Goal: Task Accomplishment & Management: Complete application form

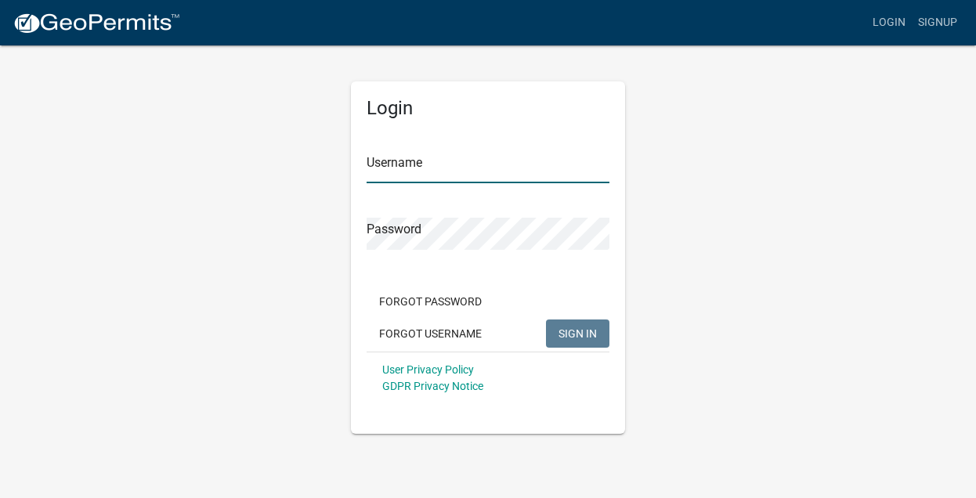
type input "Bagniefski"
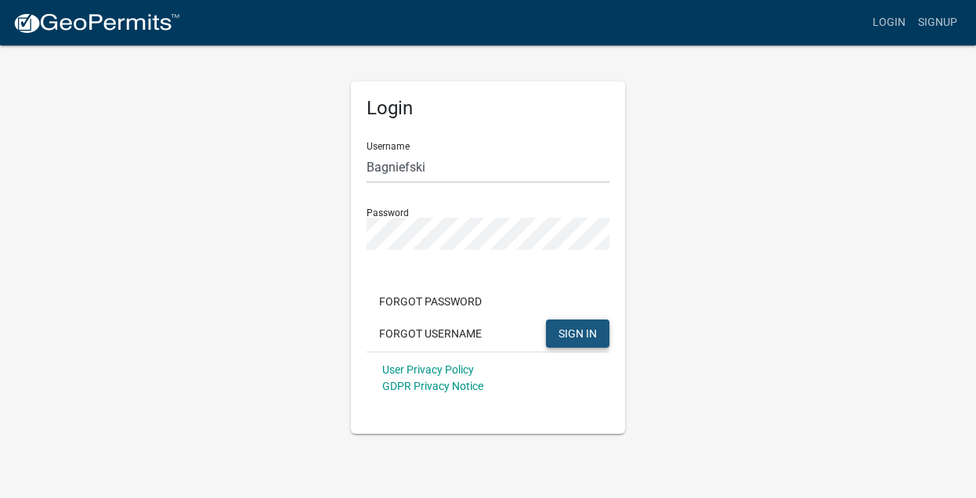
click at [598, 328] on button "SIGN IN" at bounding box center [577, 334] width 63 height 28
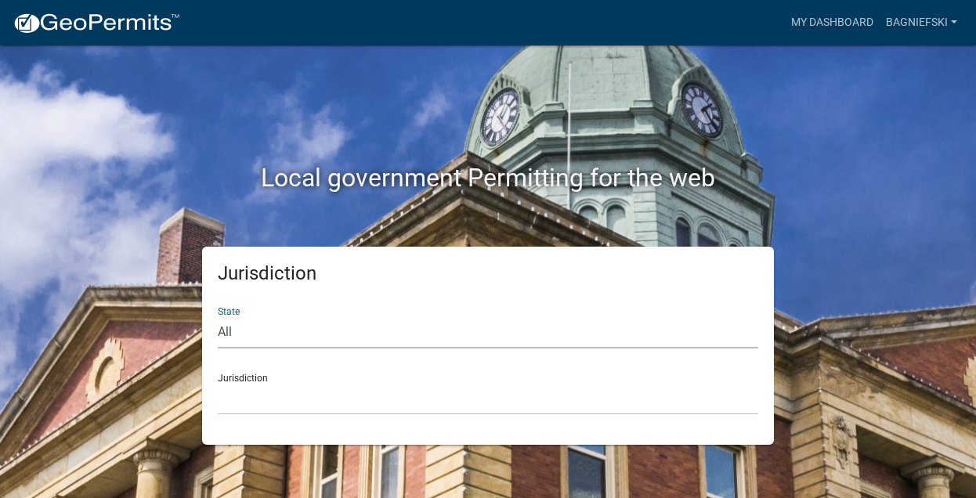
click at [229, 329] on select "All Colorado Georgia Indiana Iowa Kansas Minnesota Ohio South Carolina Wisconsin" at bounding box center [488, 332] width 541 height 32
select select "[US_STATE]"
click at [218, 316] on select "All [US_STATE] [US_STATE] [US_STATE] [US_STATE] [US_STATE] [US_STATE] [US_STATE…" at bounding box center [488, 332] width 541 height 32
click at [247, 379] on div "Jurisdiction [GEOGRAPHIC_DATA], [US_STATE] [GEOGRAPHIC_DATA], [US_STATE] [GEOGR…" at bounding box center [488, 388] width 541 height 54
click at [268, 327] on select "All [US_STATE] [US_STATE] [US_STATE] [US_STATE] [US_STATE] [US_STATE] [US_STATE…" at bounding box center [488, 332] width 541 height 32
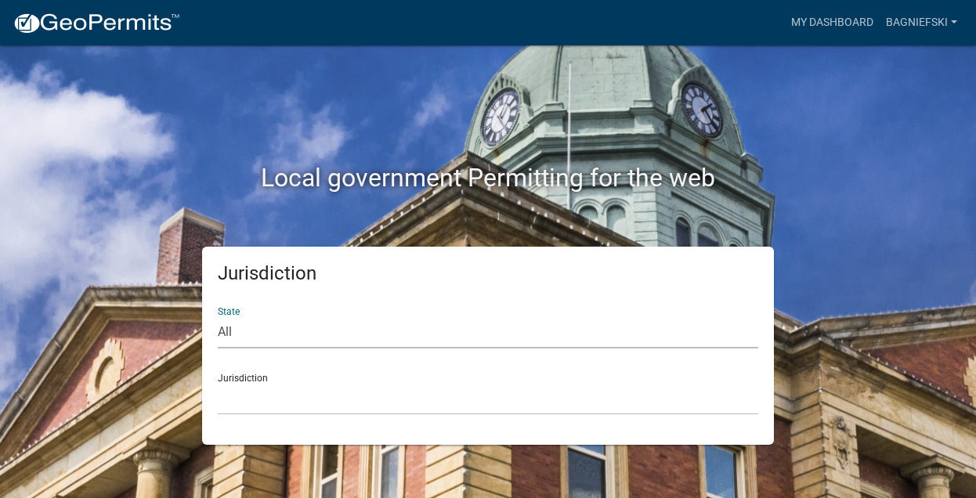
click at [218, 316] on select "All [US_STATE] [US_STATE] [US_STATE] [US_STATE] [US_STATE] [US_STATE] [US_STATE…" at bounding box center [488, 332] width 541 height 32
click at [259, 378] on div "Jurisdiction [GEOGRAPHIC_DATA], [US_STATE] [GEOGRAPHIC_DATA], [US_STATE] [GEOGR…" at bounding box center [488, 388] width 541 height 54
click at [159, 34] on img at bounding box center [97, 24] width 168 height 24
click at [895, 26] on link "Bagniefski" at bounding box center [922, 23] width 84 height 30
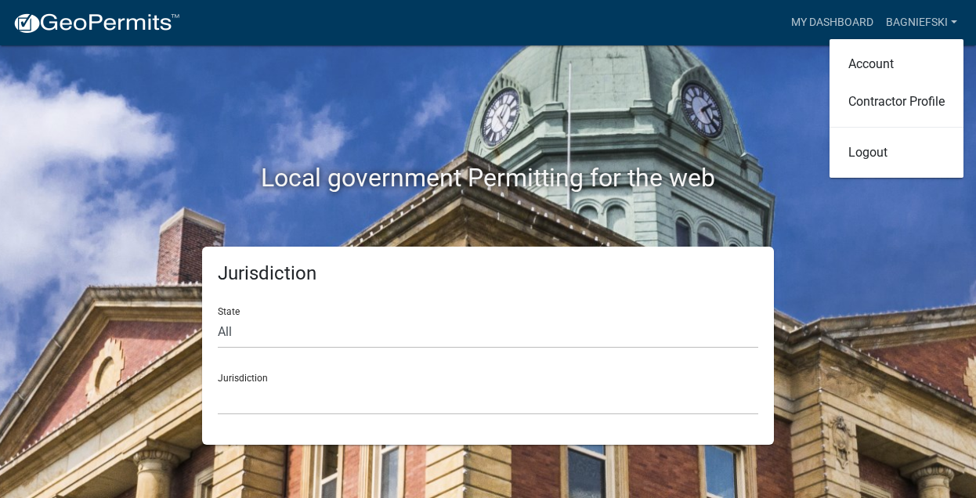
click at [708, 102] on div "Local government Permitting for the web" at bounding box center [488, 145] width 893 height 201
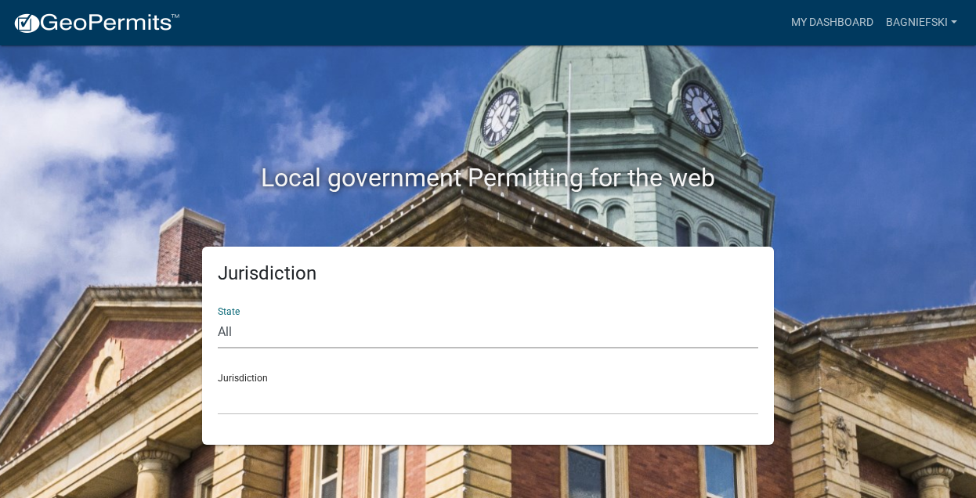
click at [243, 321] on select "All [US_STATE] [US_STATE] [US_STATE] [US_STATE] [US_STATE] [US_STATE] [US_STATE…" at bounding box center [488, 332] width 541 height 32
click at [218, 316] on select "All [US_STATE] [US_STATE] [US_STATE] [US_STATE] [US_STATE] [US_STATE] [US_STATE…" at bounding box center [488, 332] width 541 height 32
click at [230, 374] on div "Jurisdiction [GEOGRAPHIC_DATA], [US_STATE] [GEOGRAPHIC_DATA], [US_STATE] [GEOGR…" at bounding box center [488, 388] width 541 height 54
click at [230, 376] on div "Jurisdiction [GEOGRAPHIC_DATA], [US_STATE] [GEOGRAPHIC_DATA], [US_STATE] [GEOGR…" at bounding box center [488, 388] width 541 height 54
click at [230, 377] on div "Jurisdiction [GEOGRAPHIC_DATA], [US_STATE] [GEOGRAPHIC_DATA], [US_STATE] [GEOGR…" at bounding box center [488, 388] width 541 height 54
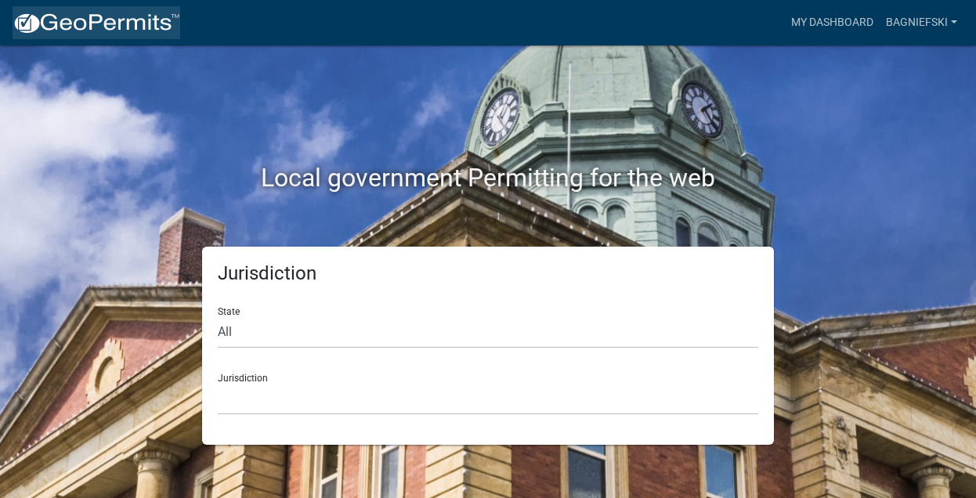
click at [139, 20] on img at bounding box center [97, 24] width 168 height 24
click at [228, 310] on div "State All Colorado Georgia Indiana Iowa Kansas Minnesota Ohio South Carolina Wi…" at bounding box center [488, 322] width 541 height 54
click at [229, 326] on select "All [US_STATE] [US_STATE] [US_STATE] [US_STATE] [US_STATE] [US_STATE] [US_STATE…" at bounding box center [488, 332] width 541 height 32
click at [218, 316] on select "All [US_STATE] [US_STATE] [US_STATE] [US_STATE] [US_STATE] [US_STATE] [US_STATE…" at bounding box center [488, 332] width 541 height 32
click at [247, 380] on div "Jurisdiction [GEOGRAPHIC_DATA], [US_STATE] [GEOGRAPHIC_DATA], [US_STATE] [GEOGR…" at bounding box center [488, 388] width 541 height 54
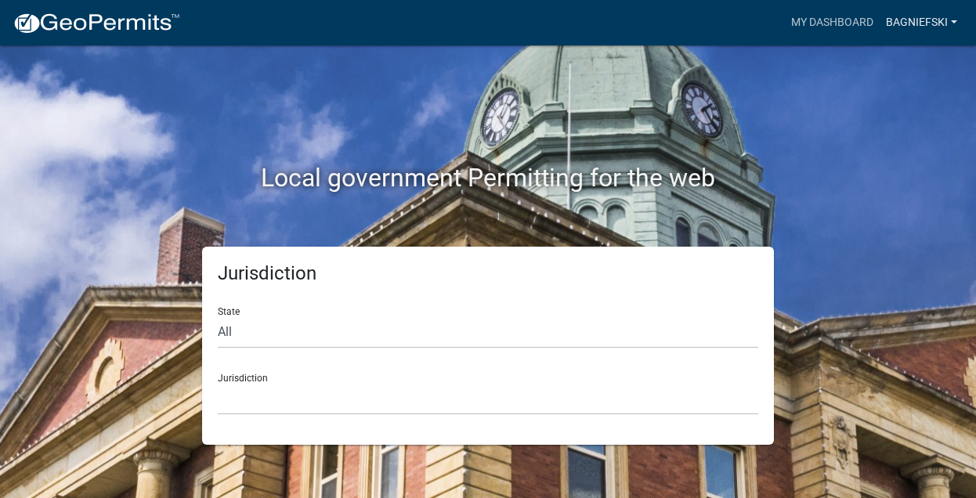
click at [903, 23] on link "Bagniefski" at bounding box center [922, 23] width 84 height 30
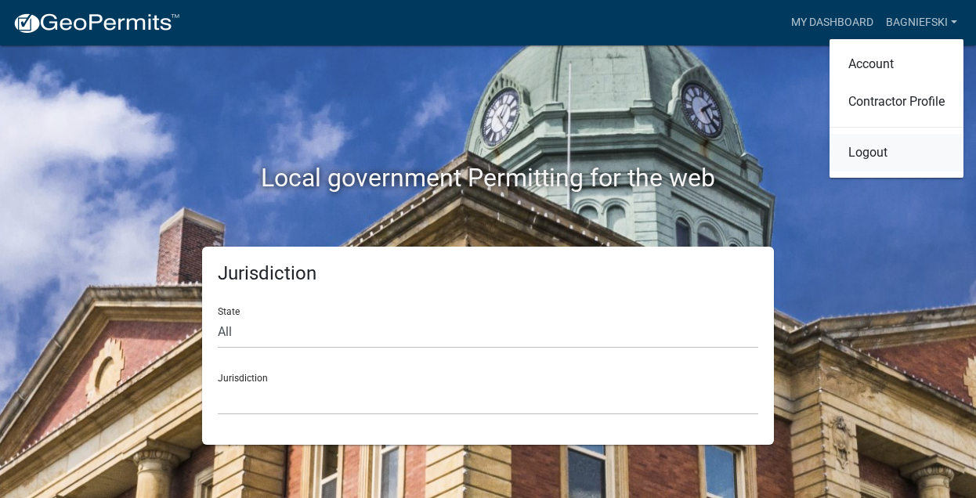
click at [859, 165] on link "Logout" at bounding box center [897, 153] width 134 height 38
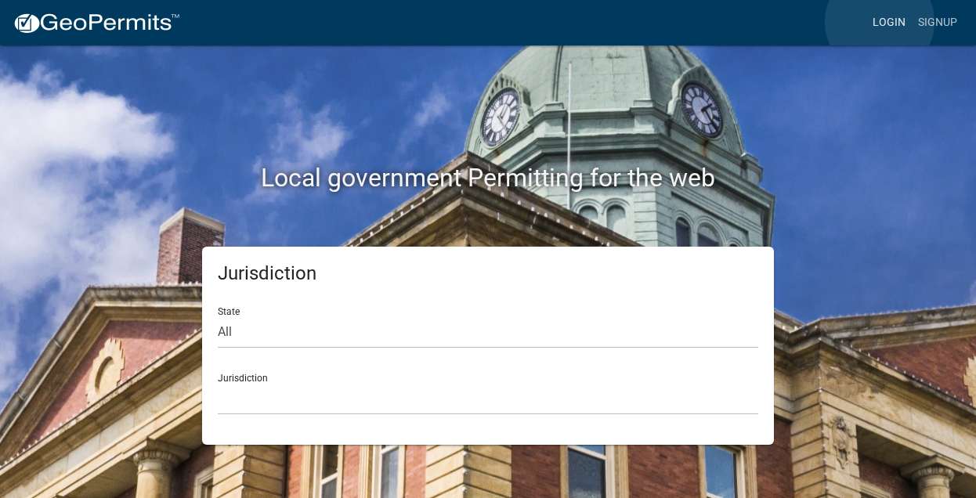
click at [880, 22] on link "Login" at bounding box center [888, 23] width 45 height 30
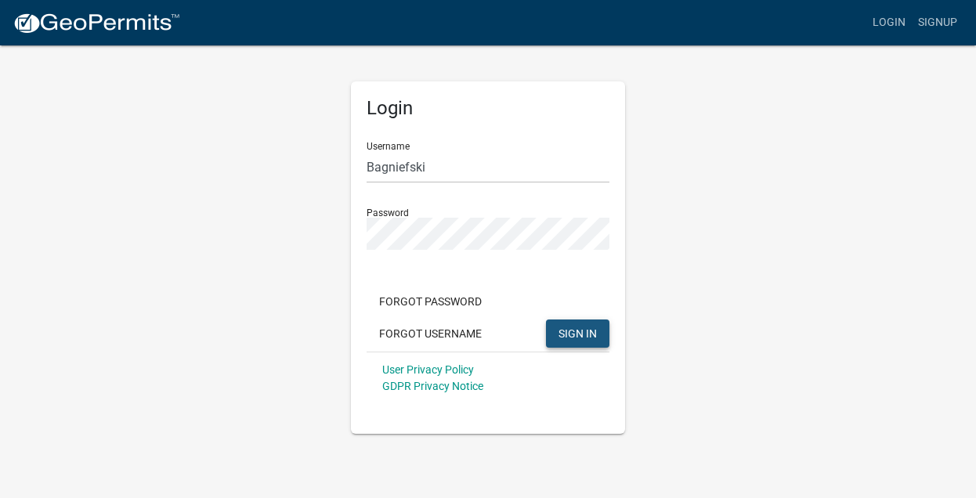
click at [573, 328] on span "SIGN IN" at bounding box center [578, 333] width 38 height 13
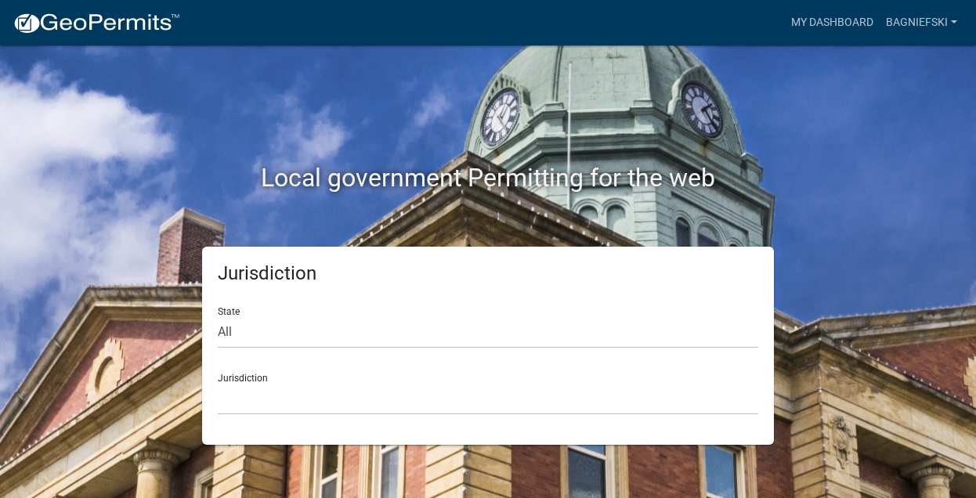
click at [248, 374] on div "Jurisdiction [GEOGRAPHIC_DATA], [US_STATE] [GEOGRAPHIC_DATA], [US_STATE][PERSON…" at bounding box center [488, 388] width 541 height 54
click at [88, 19] on img at bounding box center [97, 24] width 168 height 24
click at [223, 336] on select "All [US_STATE] [US_STATE] [US_STATE] [US_STATE] [US_STATE] [US_STATE] [US_STATE…" at bounding box center [488, 332] width 541 height 32
click at [218, 316] on select "All [US_STATE] [US_STATE] [US_STATE] [US_STATE] [US_STATE] [US_STATE] [US_STATE…" at bounding box center [488, 332] width 541 height 32
click at [243, 379] on div "Jurisdiction [GEOGRAPHIC_DATA], [US_STATE] [GEOGRAPHIC_DATA], [US_STATE][PERSON…" at bounding box center [488, 388] width 541 height 54
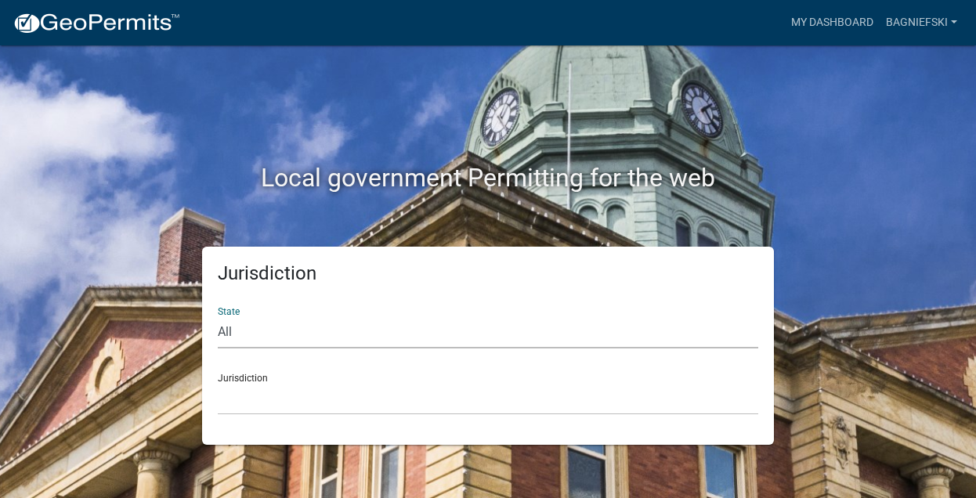
click at [233, 327] on select "All [US_STATE] [US_STATE] [US_STATE] [US_STATE] [US_STATE] [US_STATE] [US_STATE…" at bounding box center [488, 332] width 541 height 32
select select "[US_STATE]"
click at [218, 316] on select "All [US_STATE] [US_STATE] [US_STATE] [US_STATE] [US_STATE] [US_STATE] [US_STATE…" at bounding box center [488, 332] width 541 height 32
click at [240, 331] on select "All [US_STATE] [US_STATE] [US_STATE] [US_STATE] [US_STATE] [US_STATE] [US_STATE…" at bounding box center [488, 332] width 541 height 32
click at [228, 376] on div "Jurisdiction [GEOGRAPHIC_DATA], [US_STATE] [GEOGRAPHIC_DATA], [US_STATE] [GEOGR…" at bounding box center [488, 388] width 541 height 54
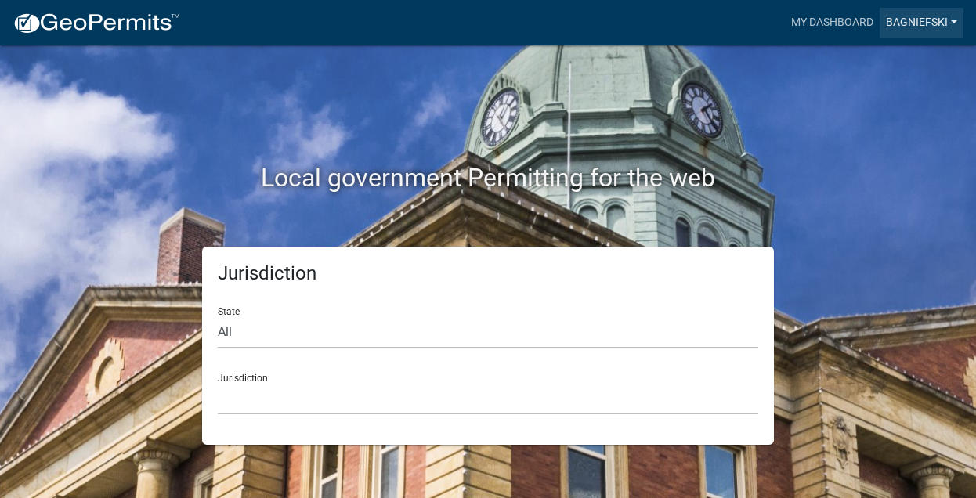
click at [915, 16] on link "Bagniefski" at bounding box center [922, 23] width 84 height 30
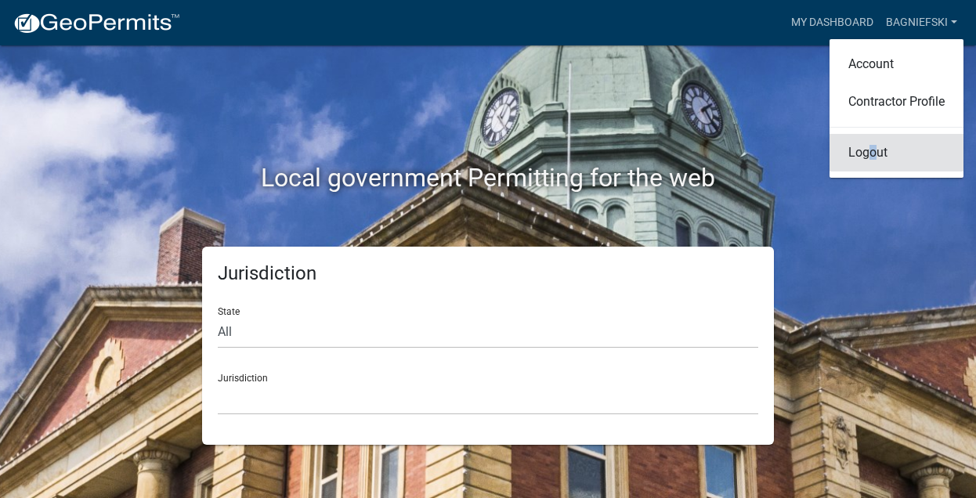
click at [870, 154] on link "Logout" at bounding box center [897, 153] width 134 height 38
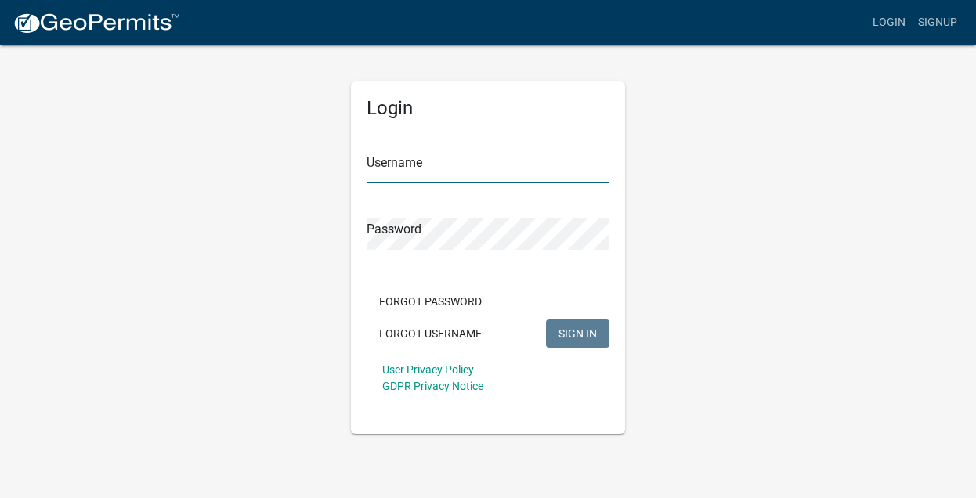
type input "Bagniefski"
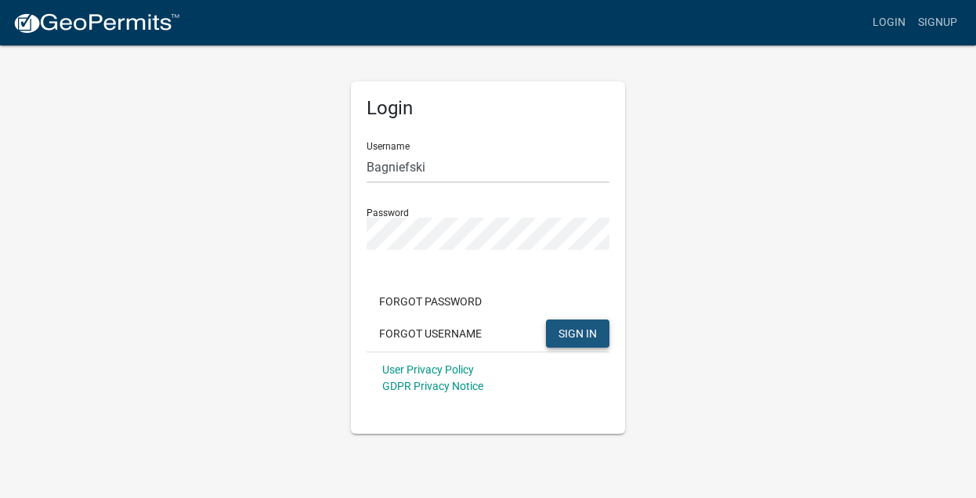
click at [573, 327] on span "SIGN IN" at bounding box center [578, 333] width 38 height 13
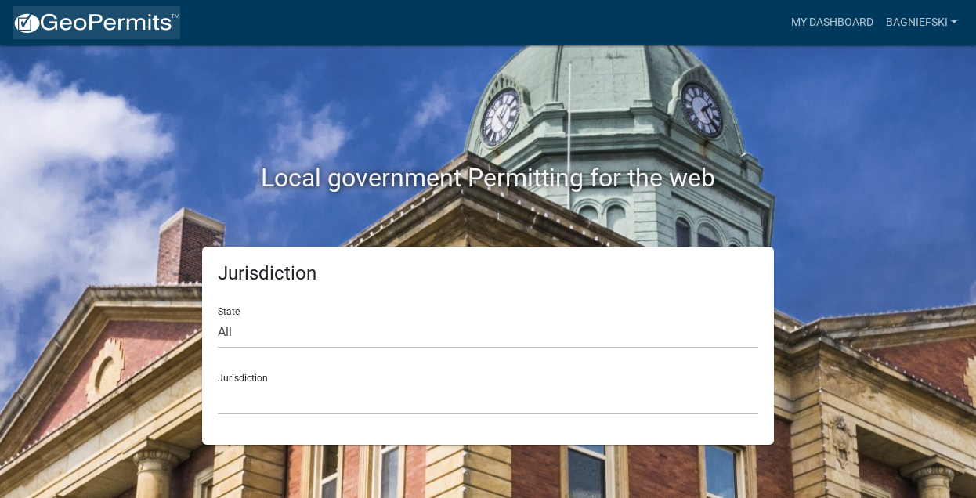
click at [69, 28] on img at bounding box center [97, 24] width 168 height 24
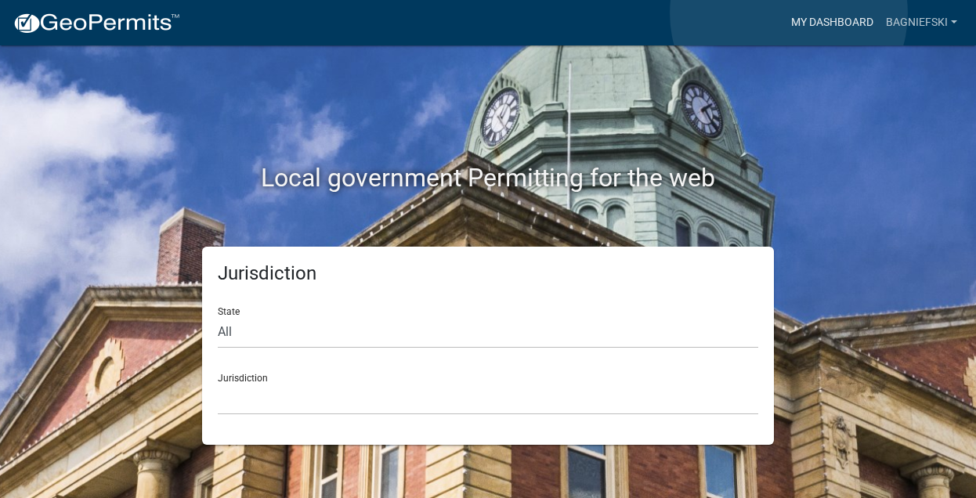
click at [789, 13] on link "My Dashboard" at bounding box center [832, 23] width 95 height 30
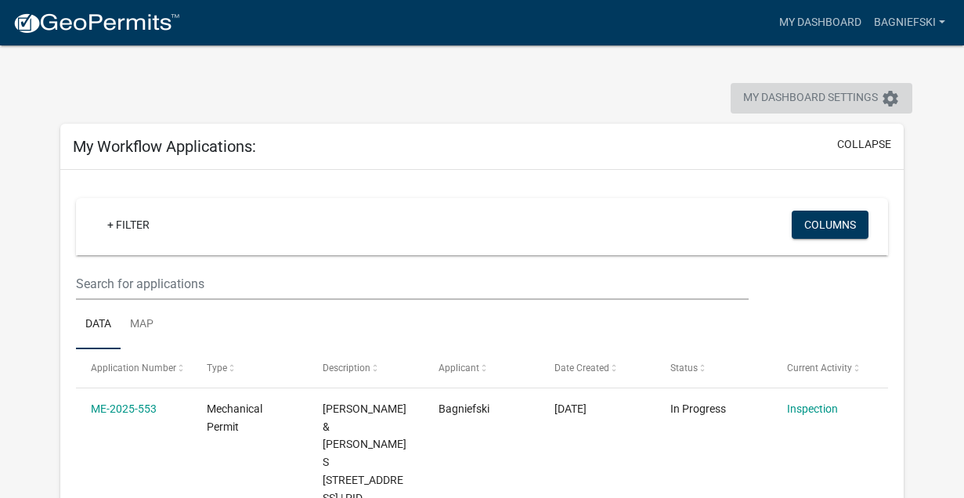
click at [857, 93] on span "My Dashboard Settings" at bounding box center [810, 98] width 135 height 19
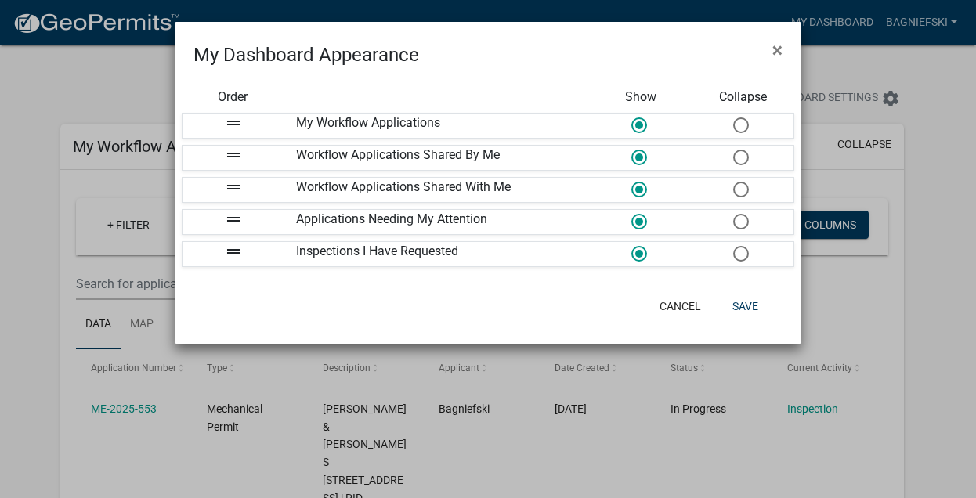
click at [939, 63] on ngb-modal-window "My Dashboard Appearance × Order Show Collapse drag_handle My Workflow Applicati…" at bounding box center [488, 249] width 976 height 498
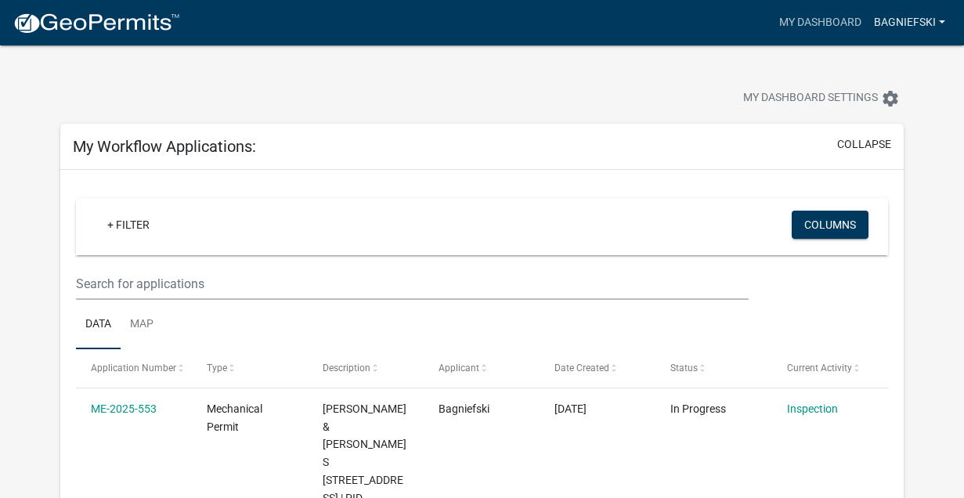
click at [890, 24] on link "Bagniefski" at bounding box center [910, 23] width 84 height 30
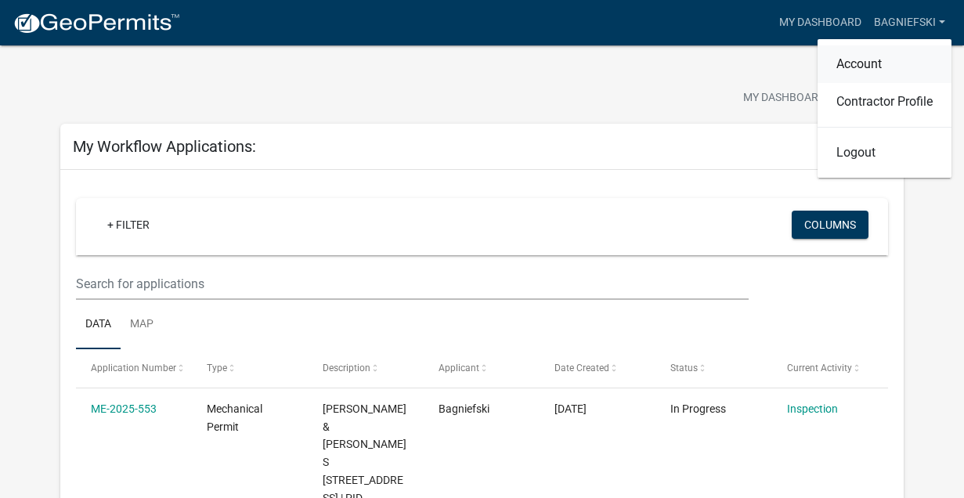
click at [875, 62] on link "Account" at bounding box center [885, 64] width 134 height 38
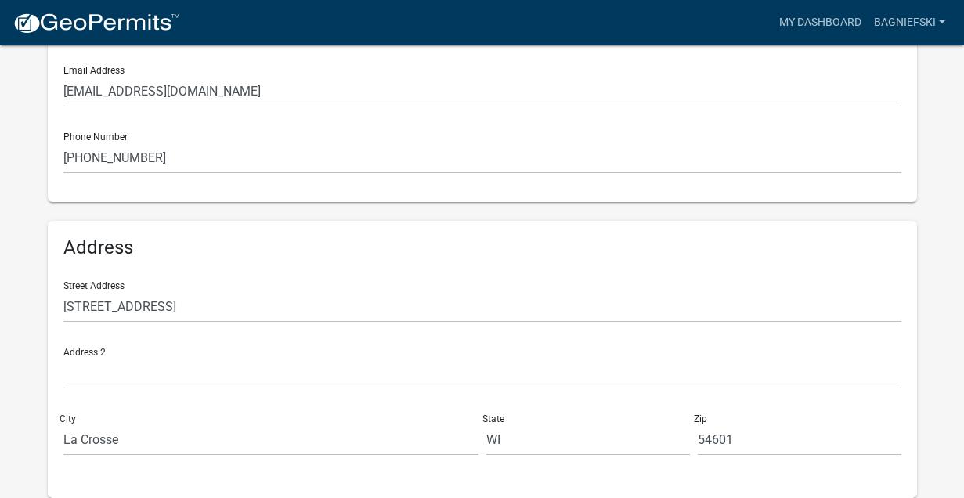
scroll to position [336, 0]
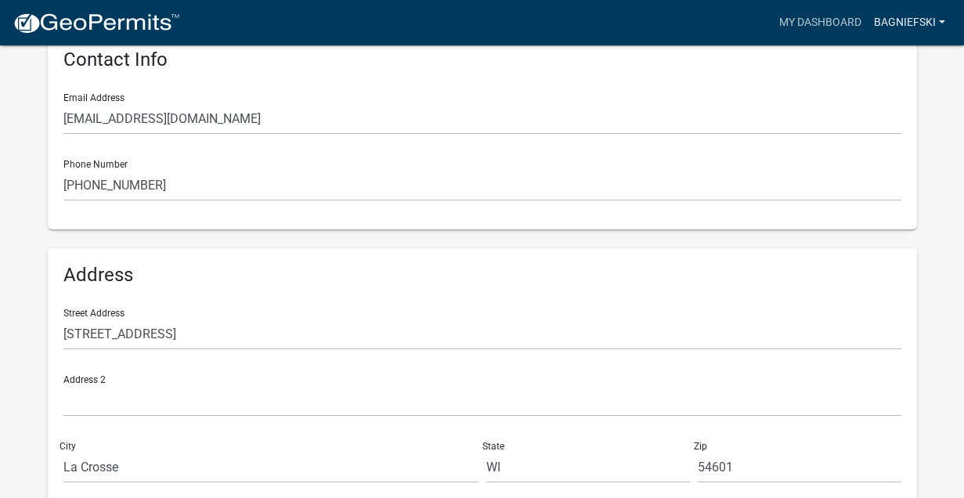
click at [906, 16] on link "Bagniefski" at bounding box center [910, 23] width 84 height 30
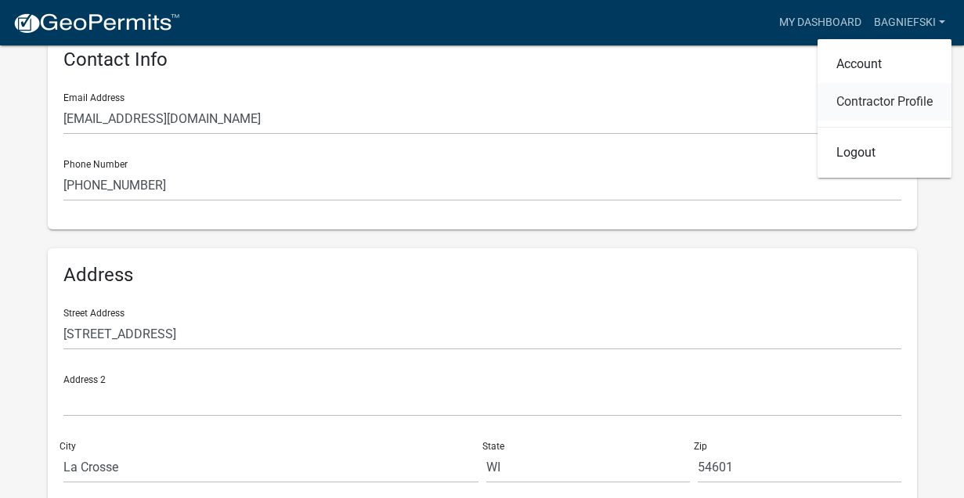
click at [860, 103] on link "Contractor Profile" at bounding box center [885, 102] width 134 height 38
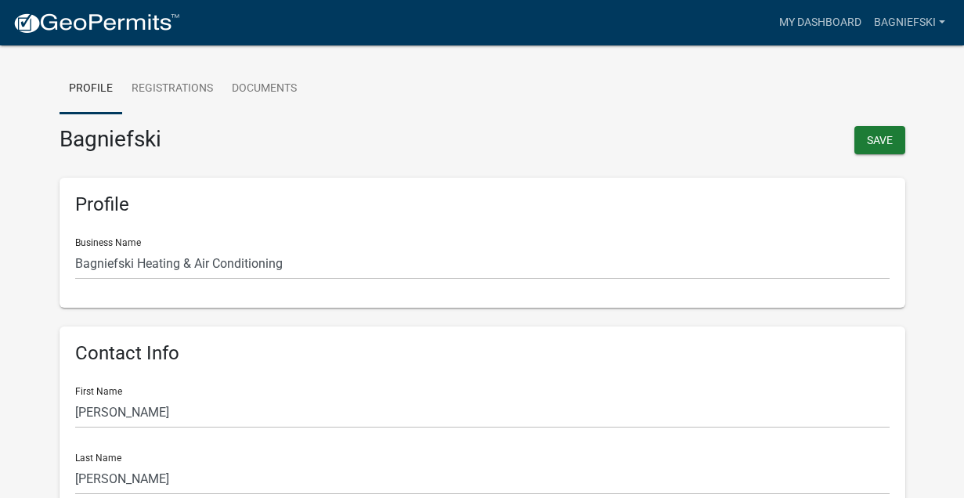
scroll to position [336, 0]
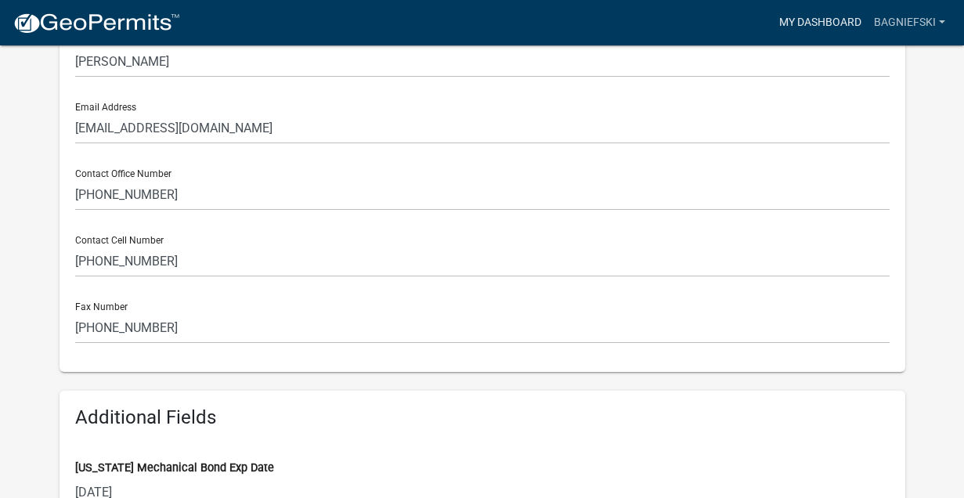
click at [828, 15] on link "My Dashboard" at bounding box center [820, 23] width 95 height 30
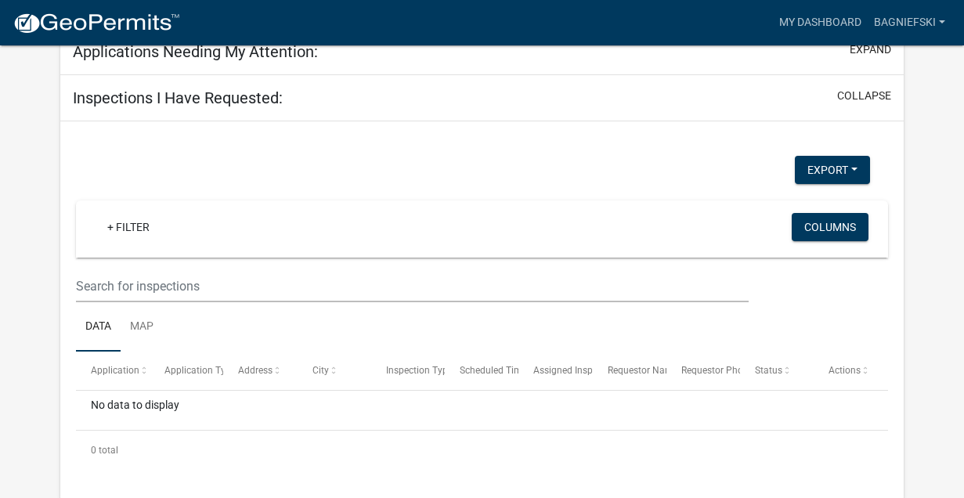
scroll to position [463, 0]
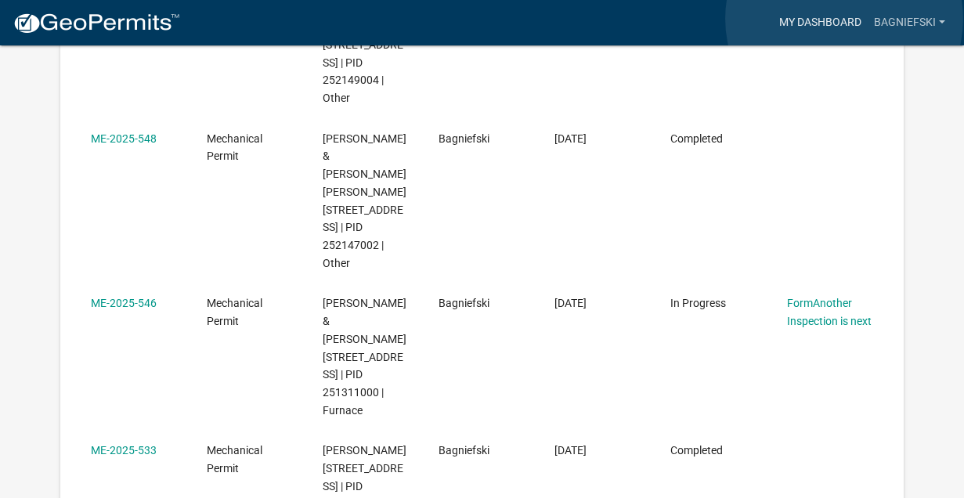
click at [844, 19] on link "My Dashboard" at bounding box center [820, 23] width 95 height 30
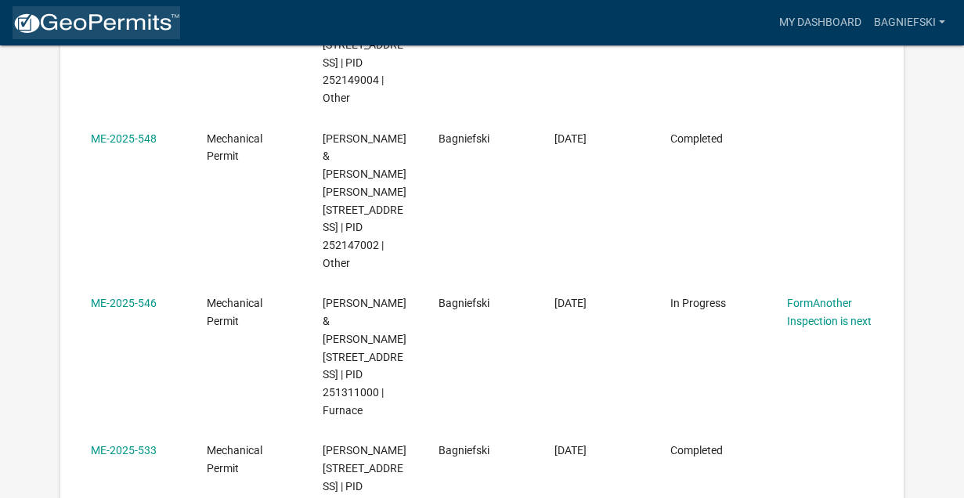
click at [87, 20] on img at bounding box center [97, 24] width 168 height 24
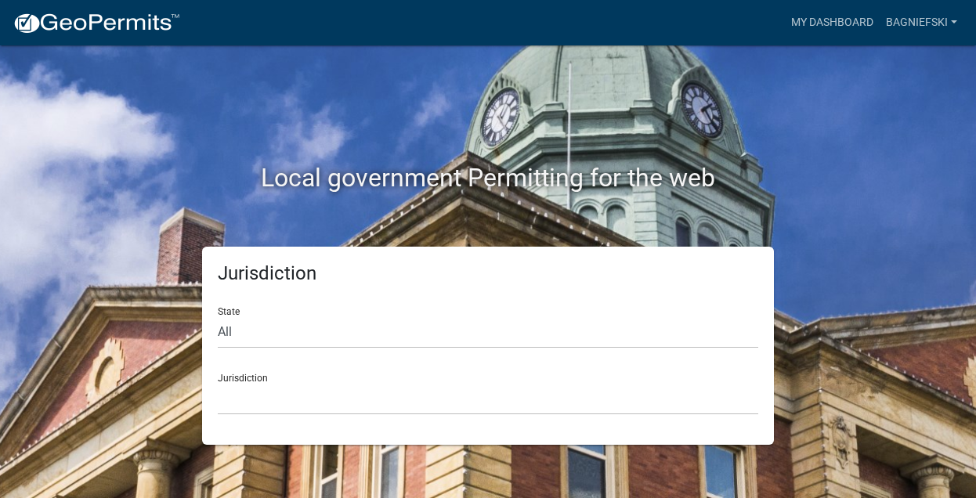
click at [478, 165] on h2 "Local government Permitting for the web" at bounding box center [488, 178] width 870 height 30
click at [237, 381] on div "Jurisdiction [GEOGRAPHIC_DATA], [US_STATE] [GEOGRAPHIC_DATA], [US_STATE][PERSON…" at bounding box center [488, 388] width 541 height 54
click at [237, 374] on div "Jurisdiction [GEOGRAPHIC_DATA], [US_STATE] [GEOGRAPHIC_DATA], [US_STATE][PERSON…" at bounding box center [488, 388] width 541 height 54
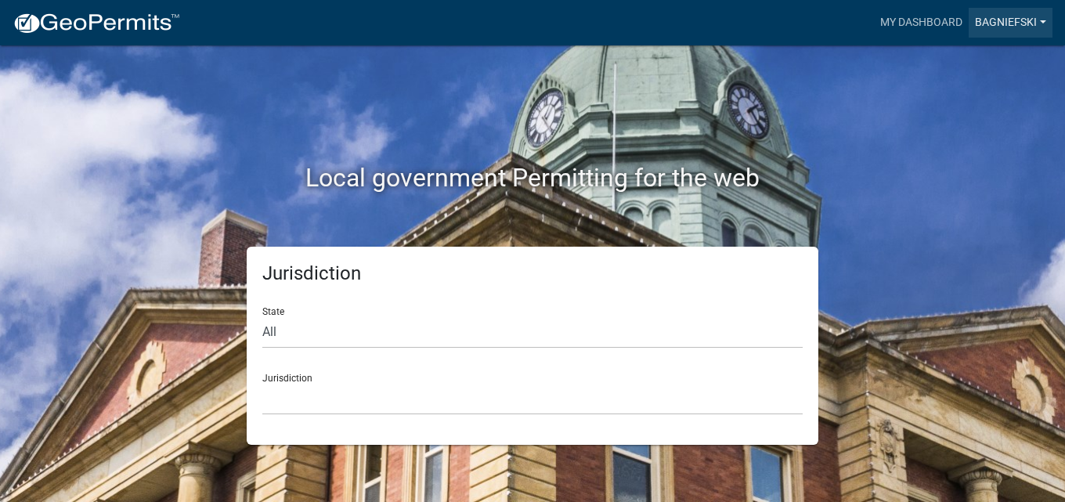
click at [975, 21] on link "Bagniefski" at bounding box center [1011, 23] width 84 height 30
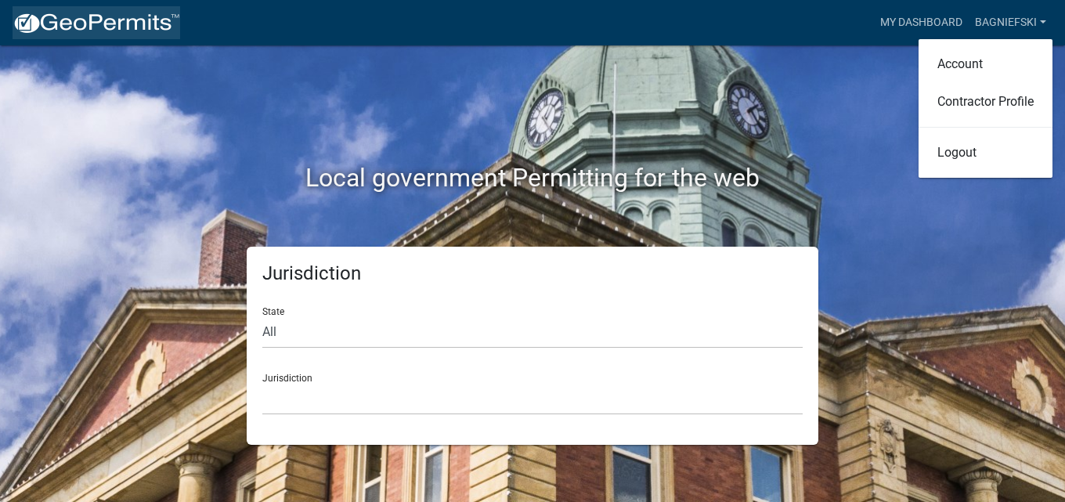
click at [164, 28] on img at bounding box center [97, 24] width 168 height 24
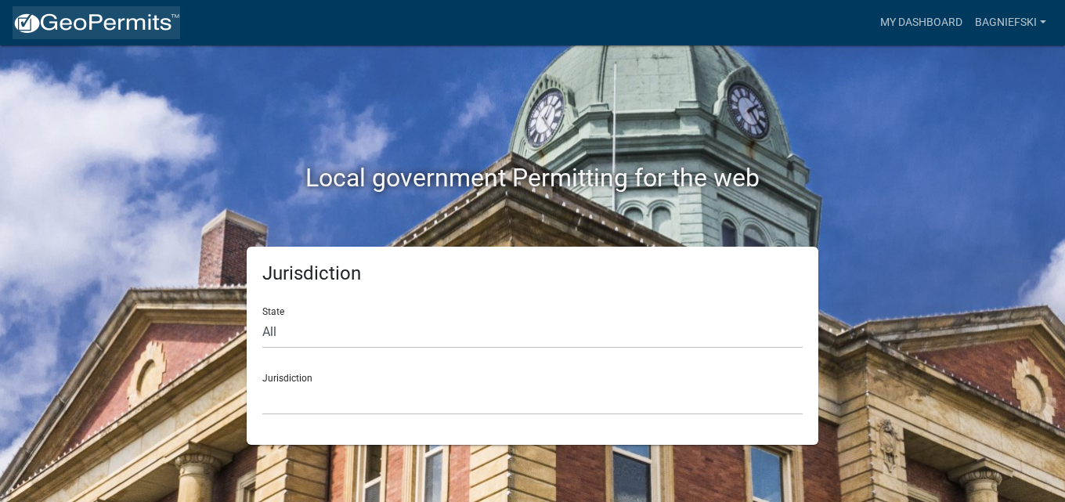
click at [164, 28] on img at bounding box center [97, 24] width 168 height 24
click at [443, 168] on h2 "Local government Permitting for the web" at bounding box center [533, 178] width 870 height 30
click at [325, 269] on h5 "Jurisdiction" at bounding box center [532, 273] width 541 height 23
click at [327, 269] on h5 "Jurisdiction" at bounding box center [532, 273] width 541 height 23
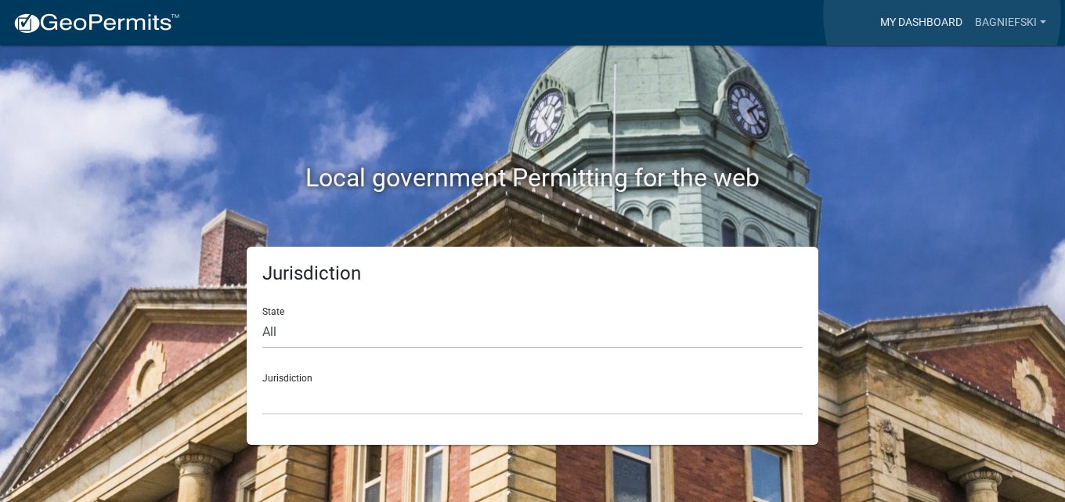
click at [942, 14] on link "My Dashboard" at bounding box center [921, 23] width 95 height 30
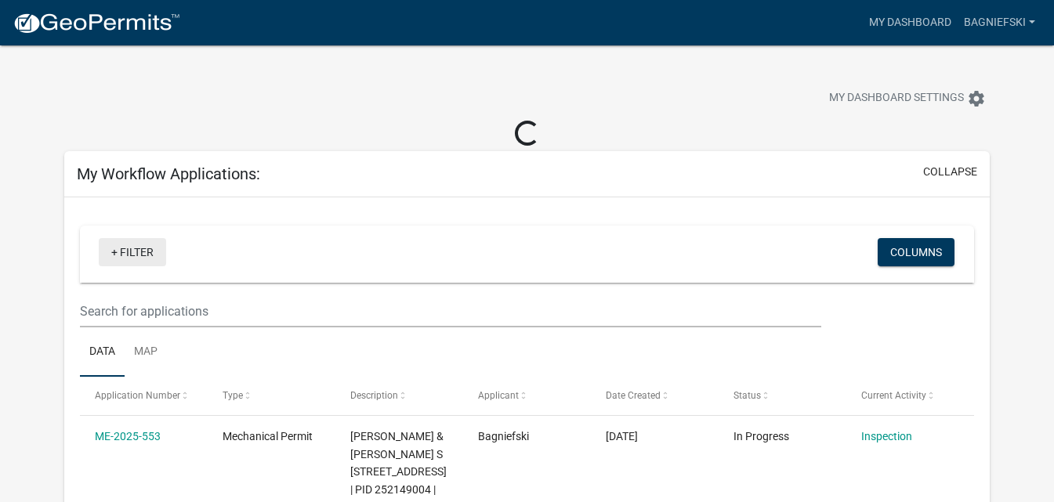
click at [128, 255] on link "+ Filter" at bounding box center [132, 252] width 67 height 28
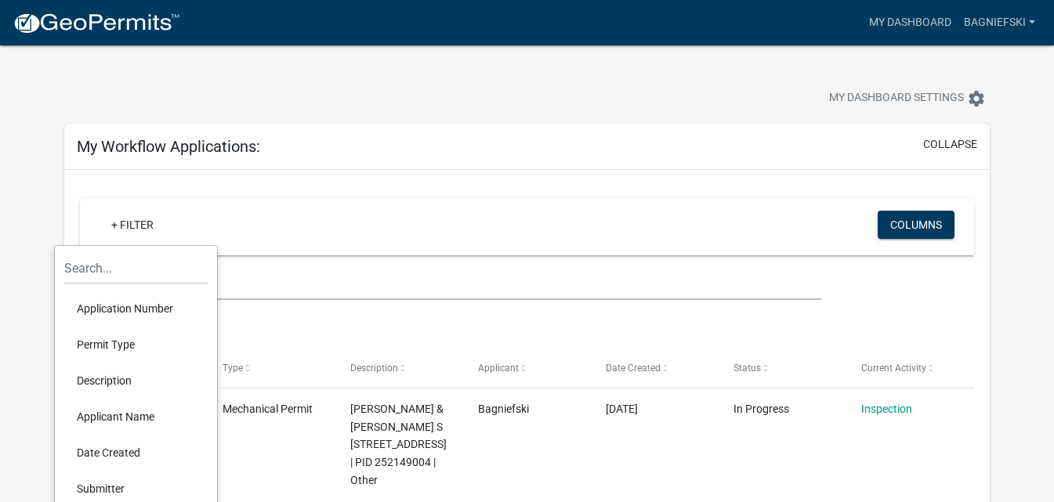
click at [101, 346] on li "Permit Type" at bounding box center [135, 345] width 143 height 36
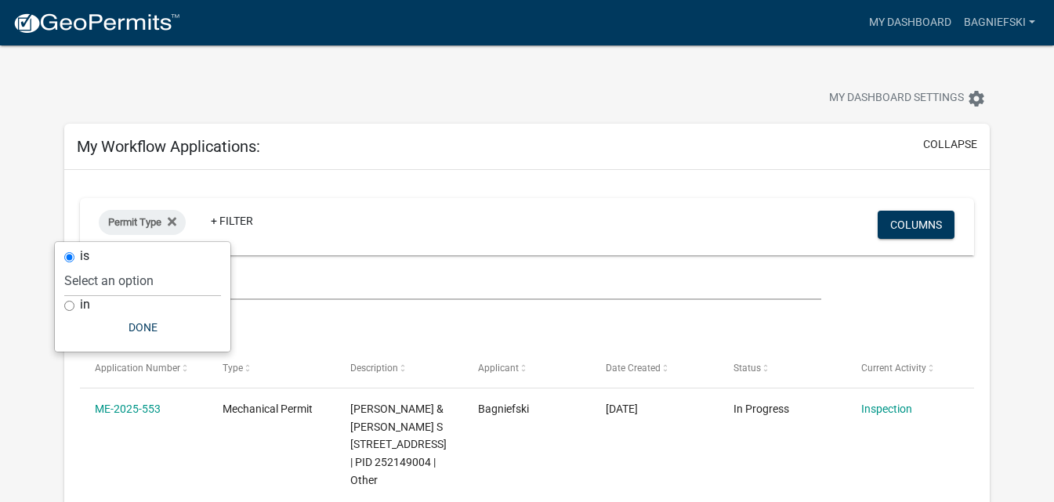
click at [319, 232] on div "Permit Type + Filter" at bounding box center [380, 227] width 586 height 41
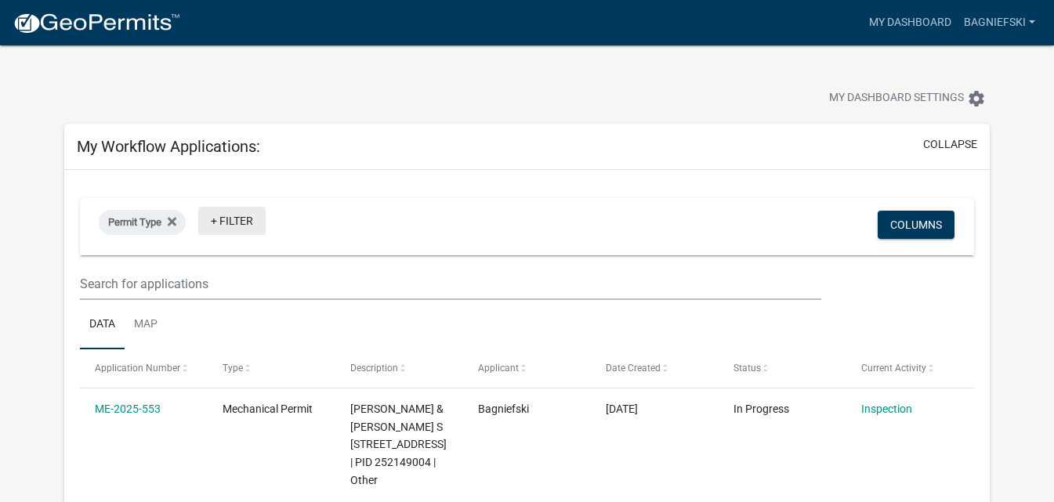
click at [247, 222] on link "+ Filter" at bounding box center [231, 221] width 67 height 28
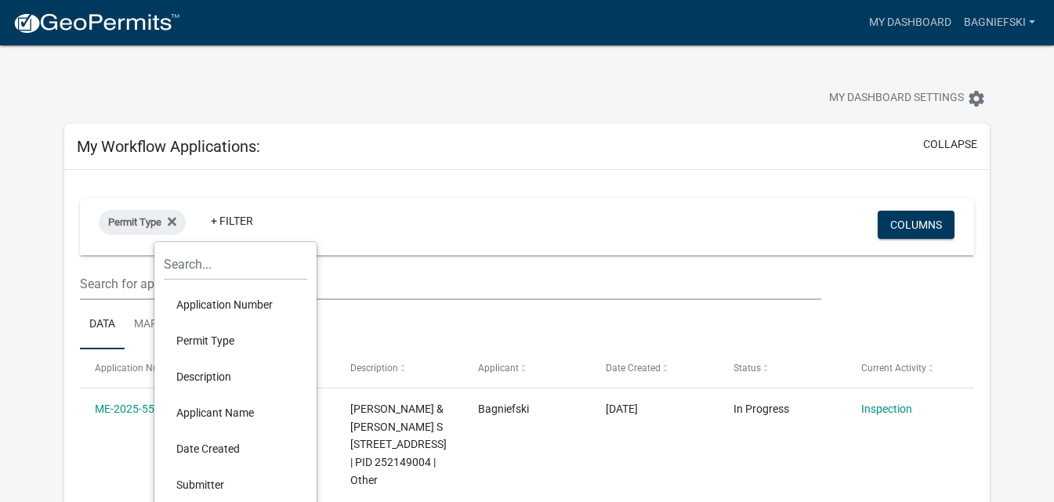
click at [401, 107] on div at bounding box center [328, 100] width 553 height 34
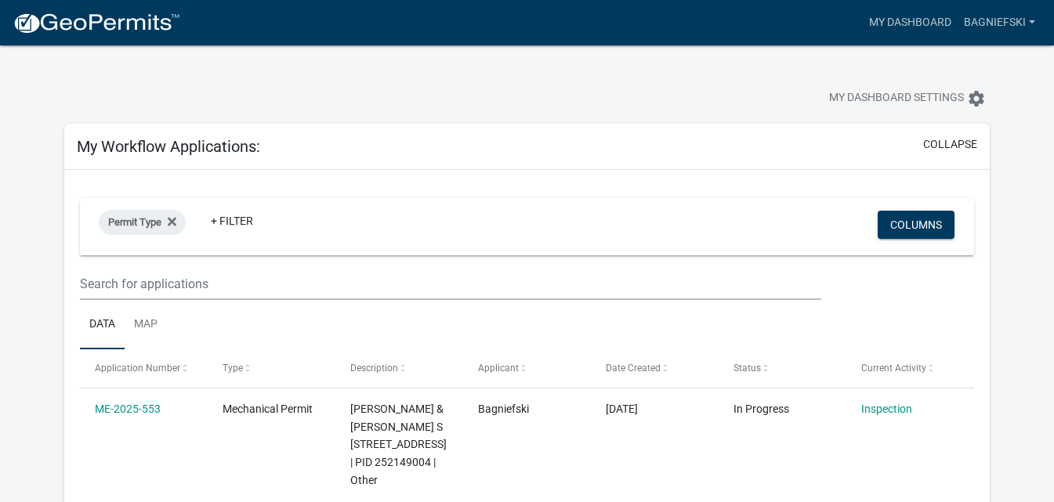
click at [401, 107] on div at bounding box center [328, 100] width 553 height 34
click at [379, 81] on div "My Dashboard Settings settings" at bounding box center [526, 81] width 949 height 72
click at [24, 17] on img at bounding box center [97, 24] width 168 height 24
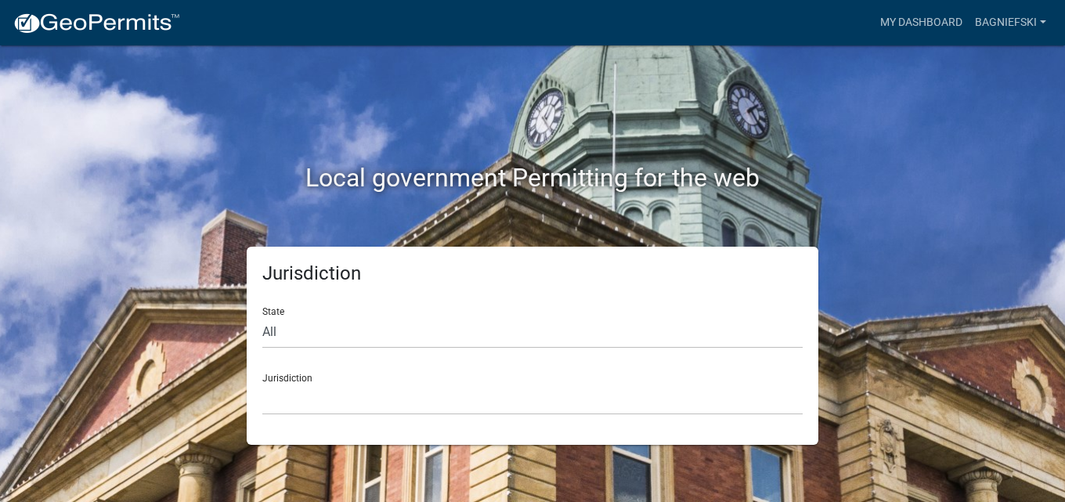
click at [60, 24] on img at bounding box center [97, 24] width 168 height 24
click at [287, 263] on h5 "Jurisdiction" at bounding box center [532, 273] width 541 height 23
click at [342, 179] on h2 "Local government Permitting for the web" at bounding box center [533, 178] width 870 height 30
click at [309, 269] on h5 "Jurisdiction" at bounding box center [532, 273] width 541 height 23
click at [264, 309] on div "State All Colorado Georgia Indiana Iowa Kansas Minnesota Ohio South Carolina Wi…" at bounding box center [532, 322] width 541 height 54
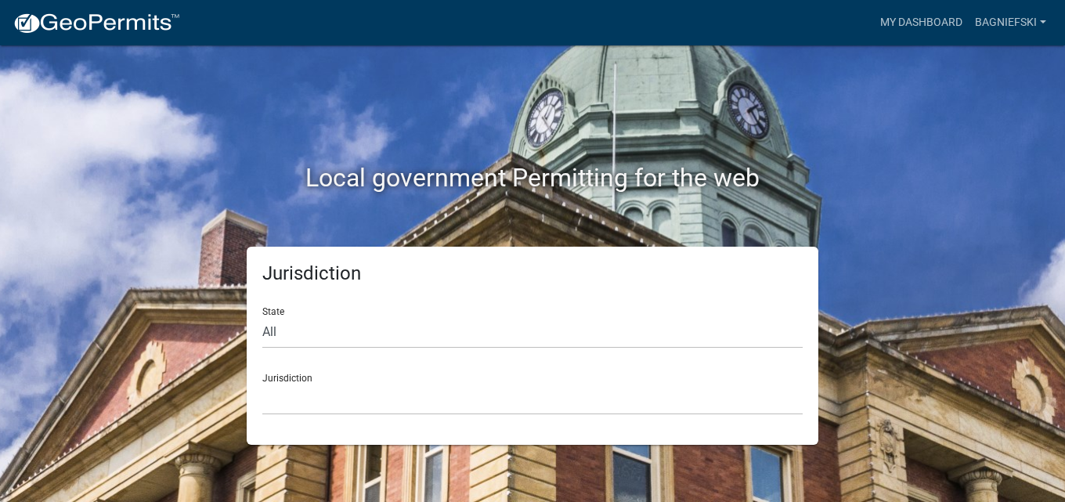
click at [281, 378] on div "Jurisdiction [GEOGRAPHIC_DATA], [US_STATE] [GEOGRAPHIC_DATA], [US_STATE][PERSON…" at bounding box center [532, 388] width 541 height 54
click at [292, 408] on select "Custer County, Colorado Carroll County, Georgia Cook County, Georgia Crawford C…" at bounding box center [532, 399] width 541 height 32
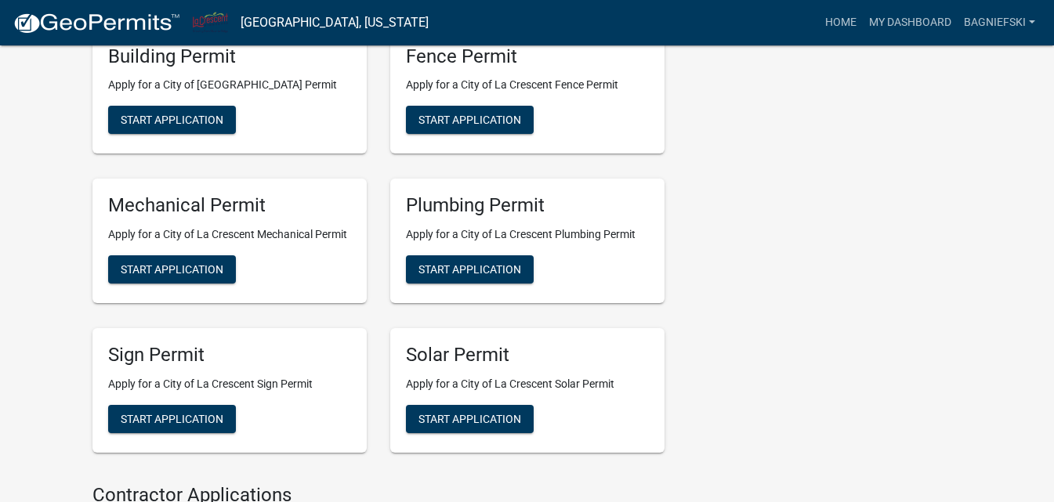
scroll to position [627, 0]
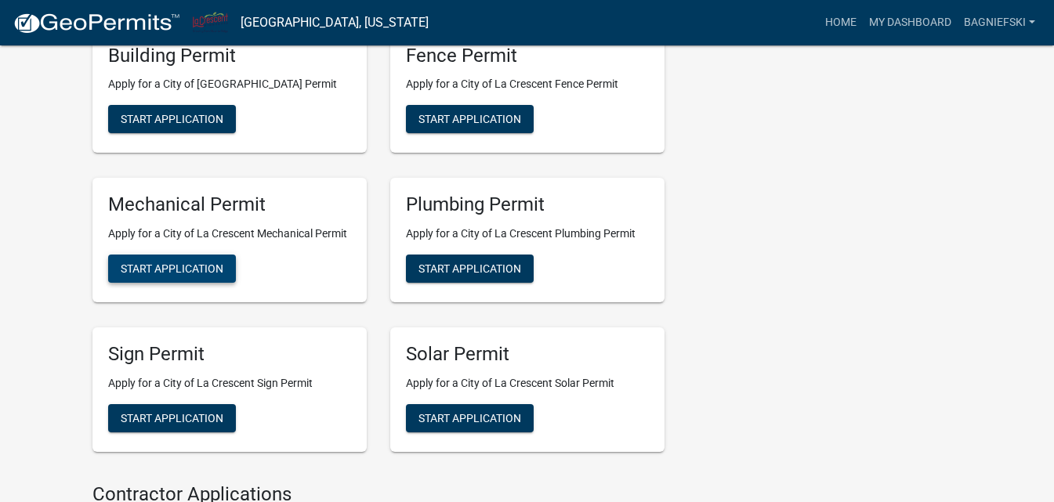
click at [170, 275] on span "Start Application" at bounding box center [172, 268] width 103 height 13
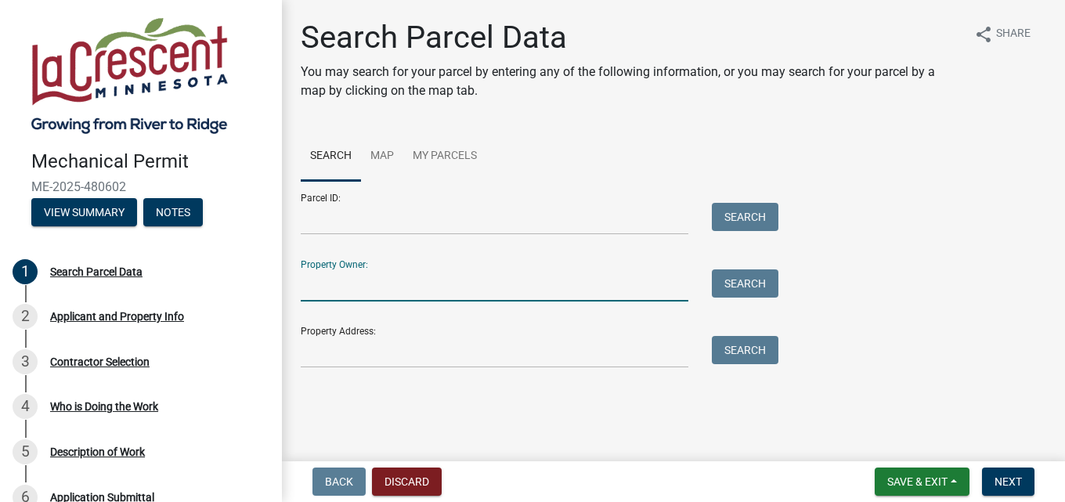
click at [331, 287] on input "Property Owner:" at bounding box center [495, 285] width 388 height 32
type input "B"
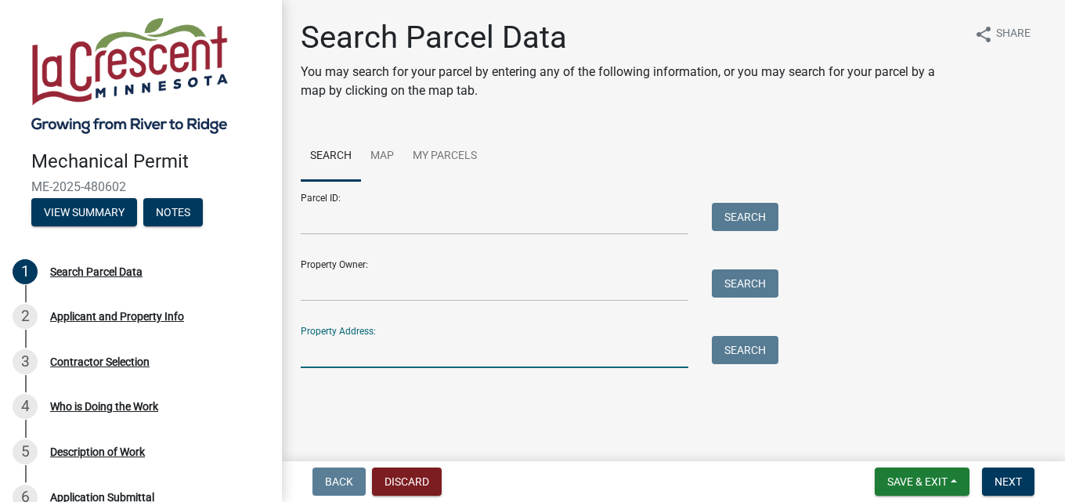
click at [323, 356] on input "Property Address:" at bounding box center [495, 352] width 388 height 32
type input "560 Larch Ave"
click at [730, 354] on button "Search" at bounding box center [745, 350] width 67 height 28
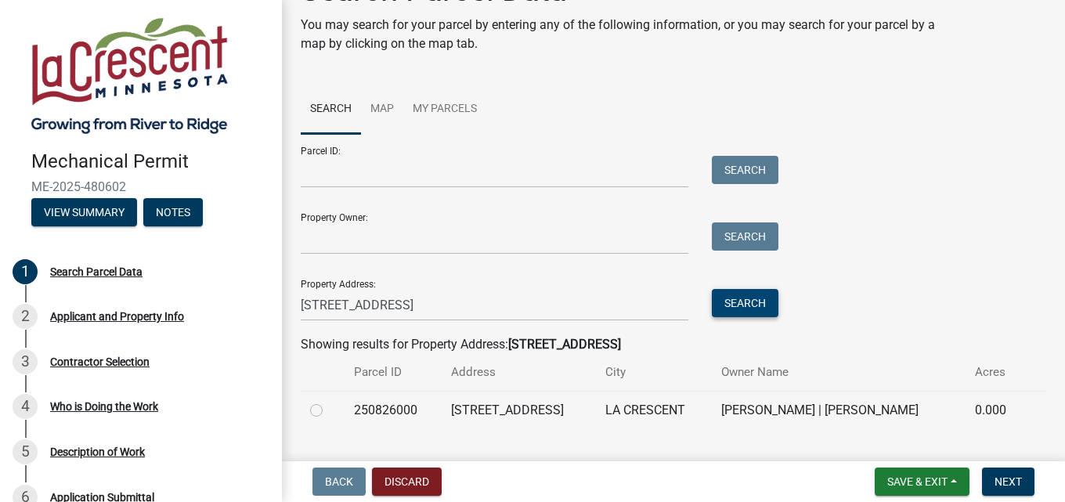
scroll to position [82, 0]
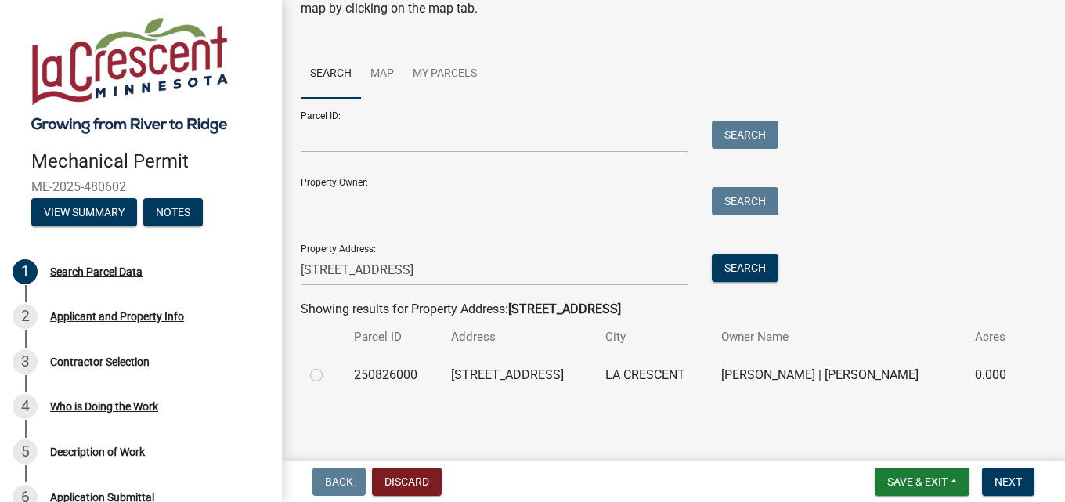
click at [329, 366] on label at bounding box center [329, 366] width 0 height 0
click at [329, 374] on input "radio" at bounding box center [334, 371] width 10 height 10
radio input "true"
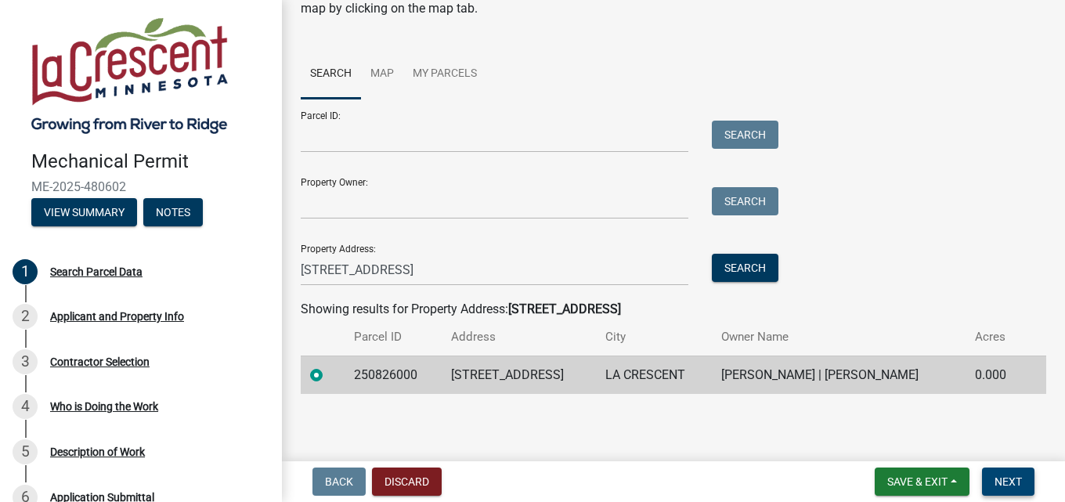
click at [975, 481] on span "Next" at bounding box center [1008, 481] width 27 height 13
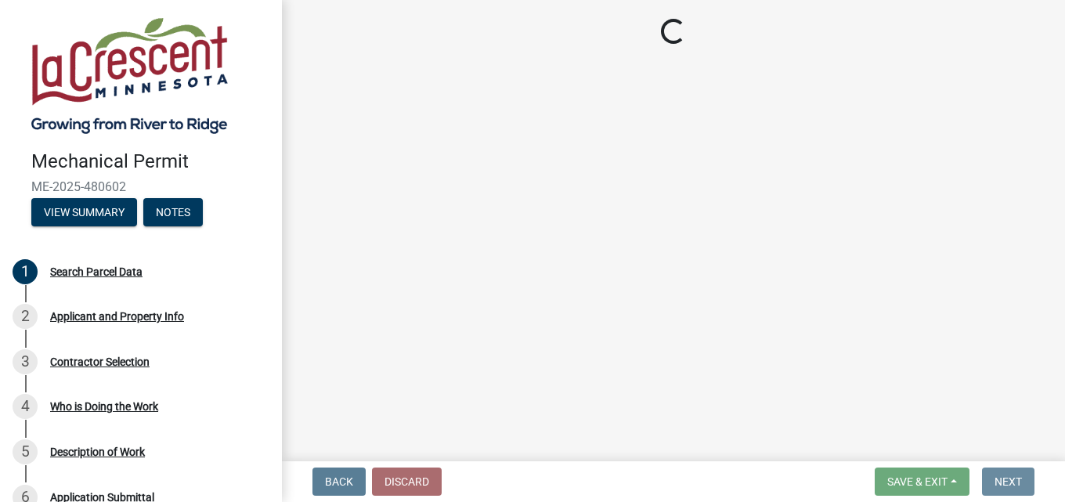
scroll to position [0, 0]
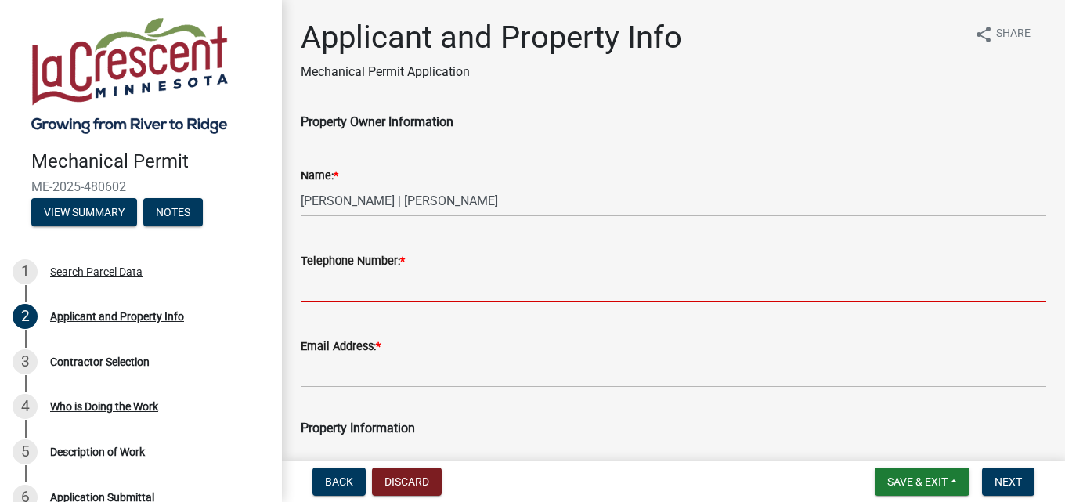
click at [489, 283] on input "Telephone Number: *" at bounding box center [674, 286] width 746 height 32
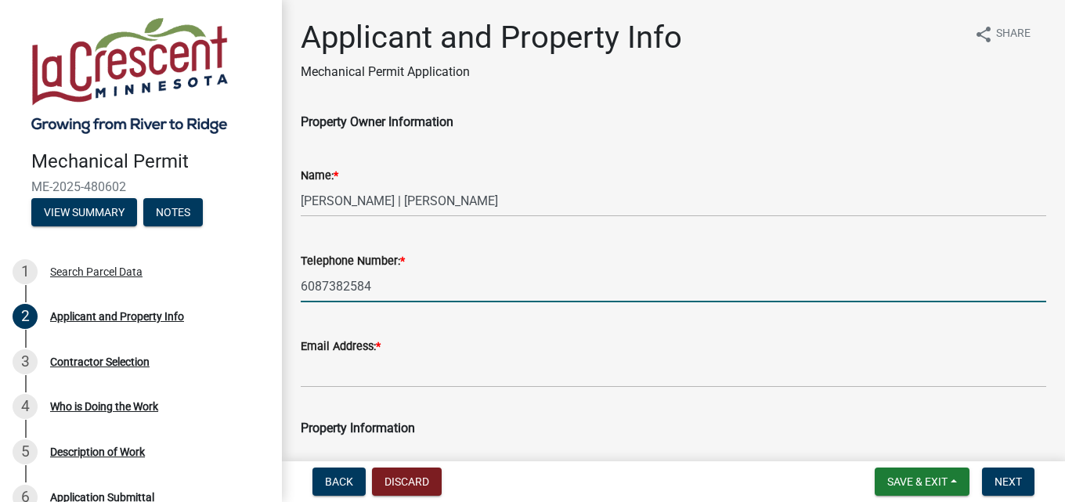
type input "6087382584"
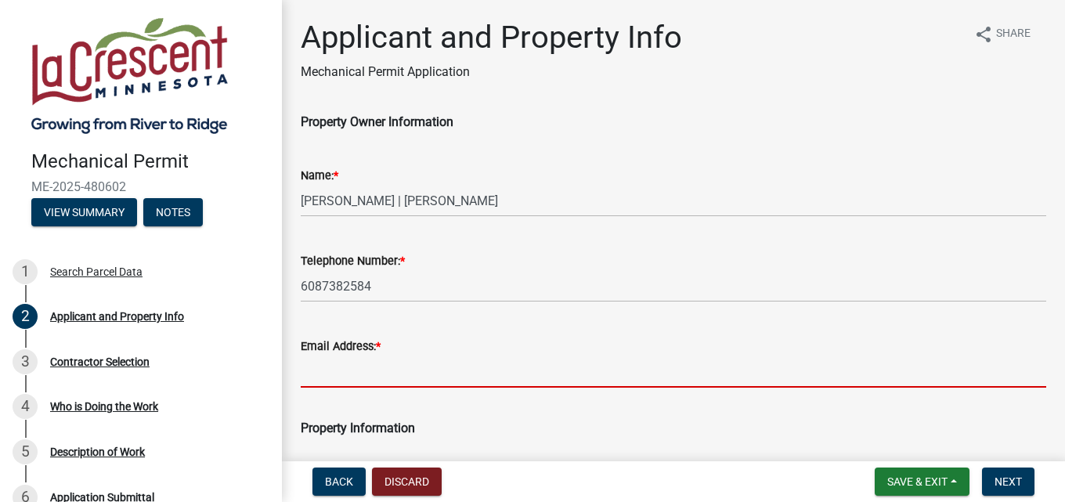
click at [389, 378] on input "Email Address: *" at bounding box center [674, 372] width 746 height 32
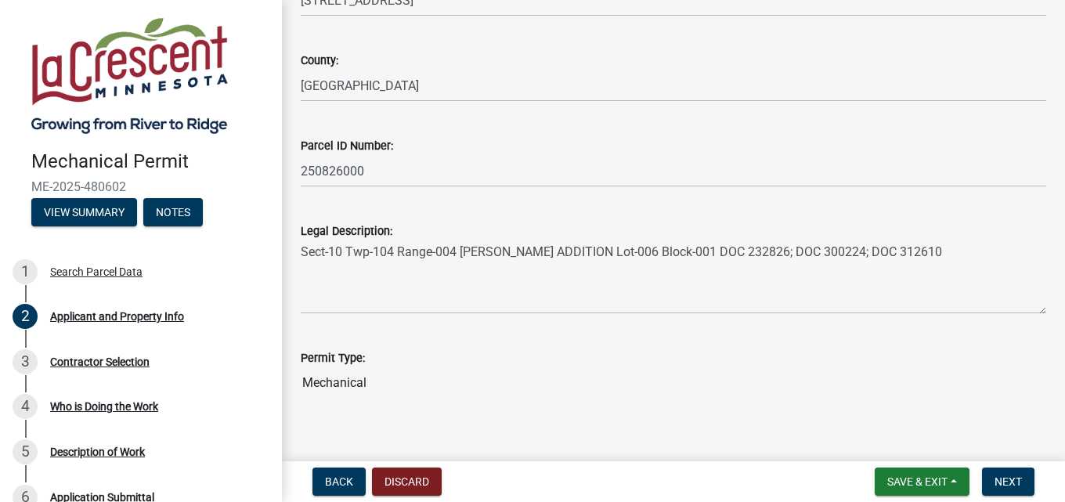
scroll to position [526, 0]
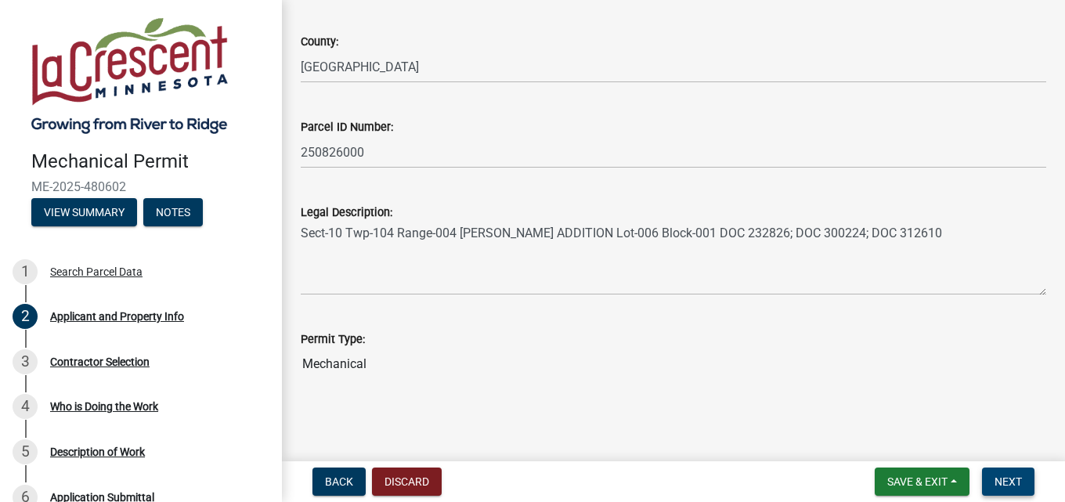
type input "wjkistler@gmail.com"
click at [975, 478] on span "Next" at bounding box center [1008, 481] width 27 height 13
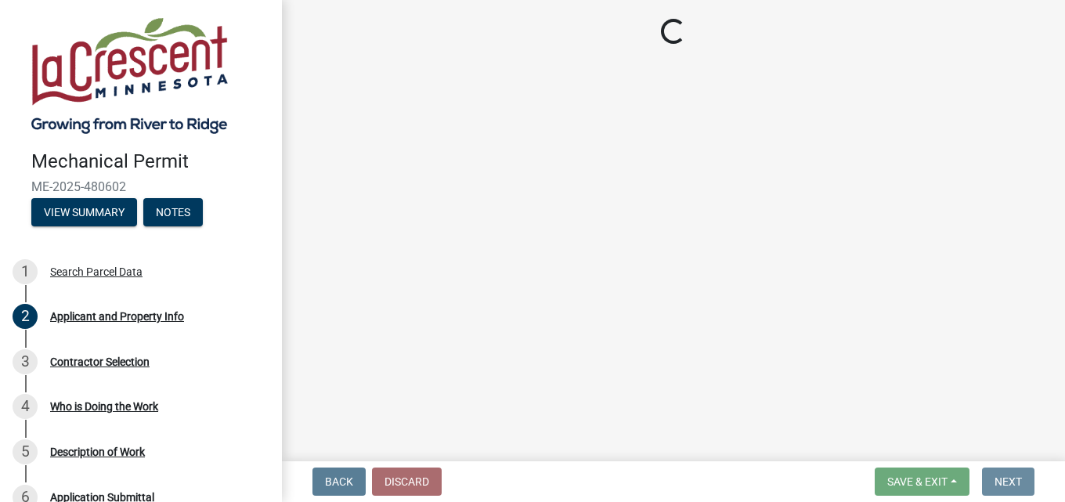
scroll to position [0, 0]
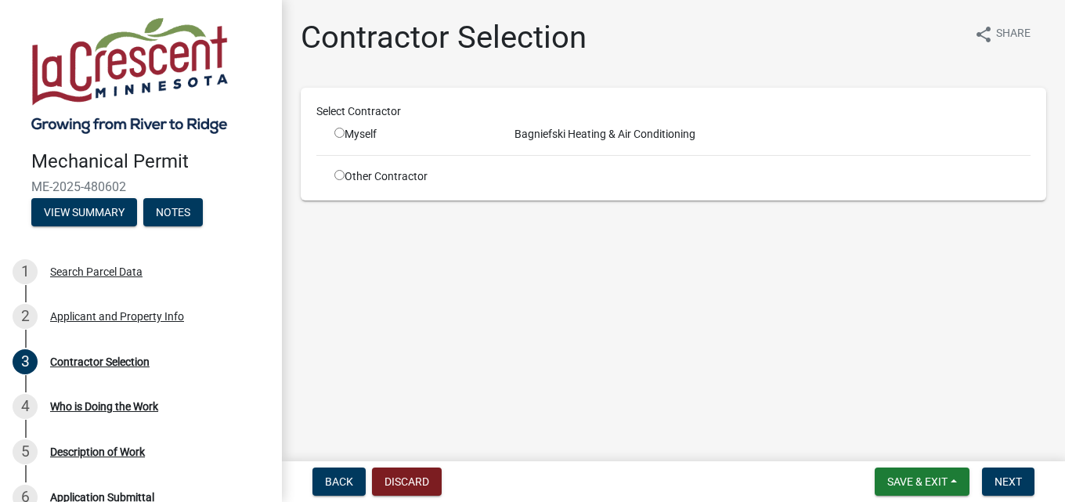
click at [552, 138] on div "Bagniefski Heating & Air Conditioning" at bounding box center [773, 134] width 540 height 16
click at [593, 132] on div "Bagniefski Heating & Air Conditioning" at bounding box center [773, 134] width 540 height 16
click at [975, 486] on span "Next" at bounding box center [1008, 481] width 27 height 13
click at [650, 131] on div "Bagniefski Heating & Air Conditioning" at bounding box center [773, 134] width 540 height 16
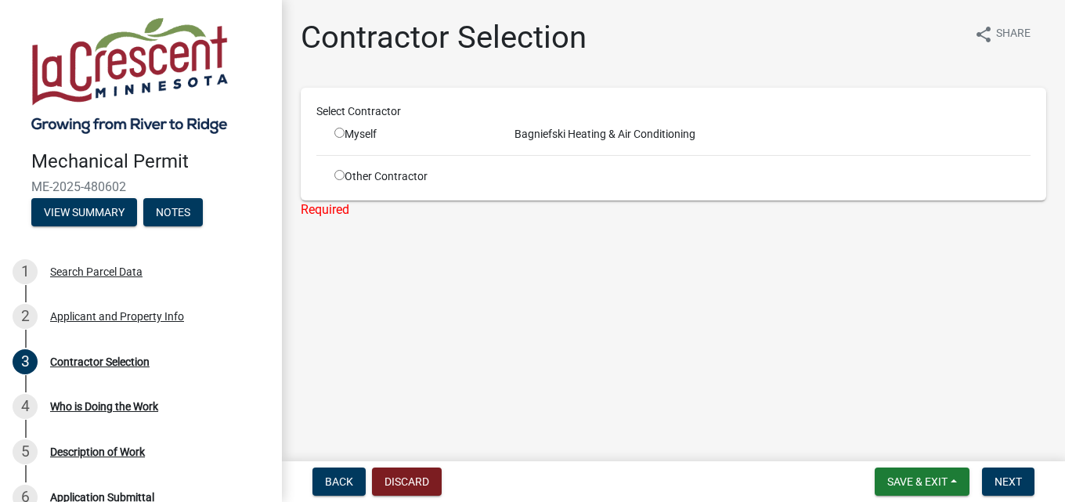
click at [367, 39] on h1 "Contractor Selection" at bounding box center [444, 38] width 286 height 38
click at [604, 128] on div "Bagniefski Heating & Air Conditioning" at bounding box center [773, 134] width 540 height 16
click at [66, 361] on div "Contractor Selection" at bounding box center [99, 361] width 99 height 11
click at [609, 138] on div "Bagniefski Heating & Air Conditioning" at bounding box center [773, 134] width 540 height 16
click at [614, 138] on div "Bagniefski Heating & Air Conditioning" at bounding box center [773, 134] width 540 height 16
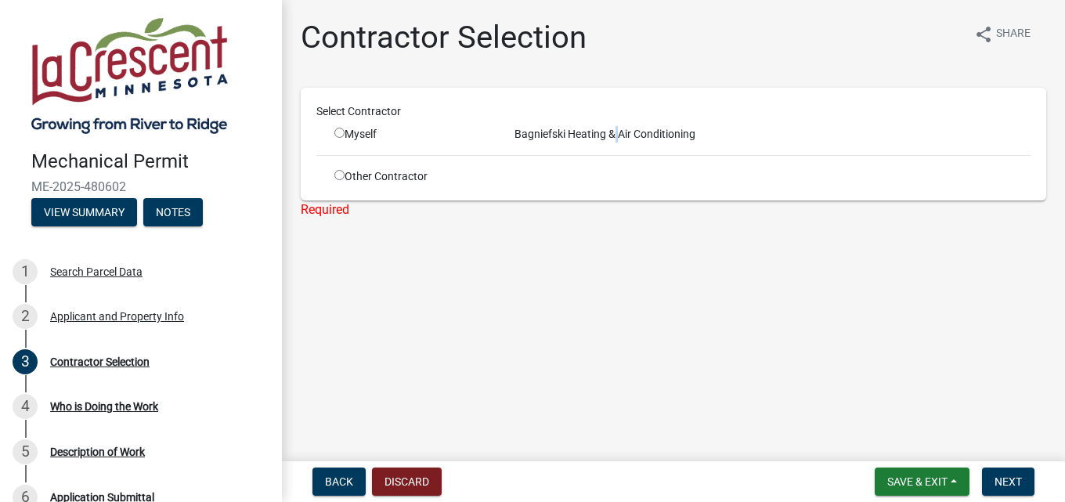
click at [614, 138] on div "Bagniefski Heating & Air Conditioning" at bounding box center [773, 134] width 540 height 16
click at [723, 234] on div "Contractor Selection share Share Select Contractor Myself Bagniefski Heating & …" at bounding box center [673, 132] width 769 height 227
click at [686, 138] on div "Bagniefski Heating & Air Conditioning" at bounding box center [773, 134] width 540 height 16
click at [352, 113] on div "Select Contractor" at bounding box center [674, 111] width 738 height 16
click at [81, 365] on div "Contractor Selection" at bounding box center [99, 361] width 99 height 11
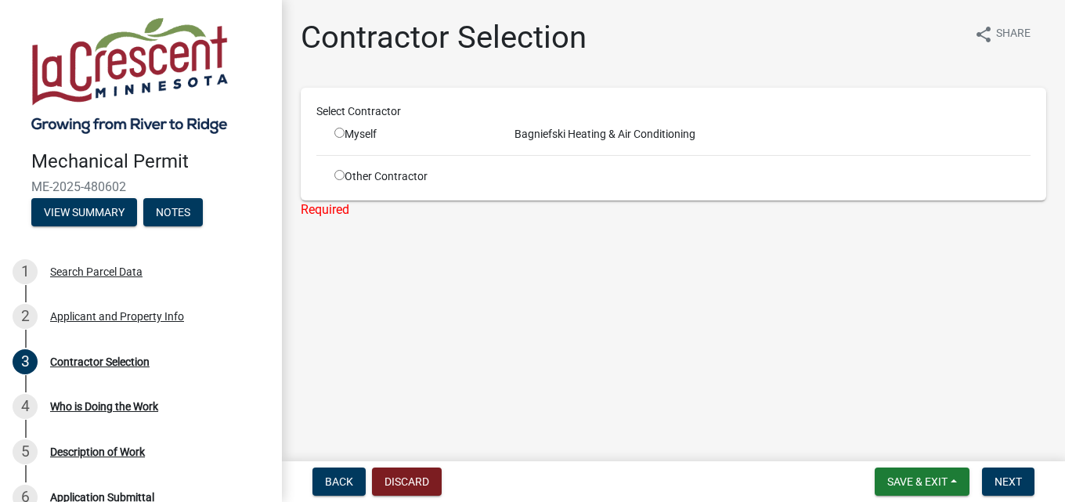
click at [602, 130] on div "Bagniefski Heating & Air Conditioning" at bounding box center [773, 134] width 540 height 16
click at [331, 212] on div "Required" at bounding box center [674, 210] width 746 height 19
click at [339, 173] on input "radio" at bounding box center [339, 175] width 10 height 10
radio input "true"
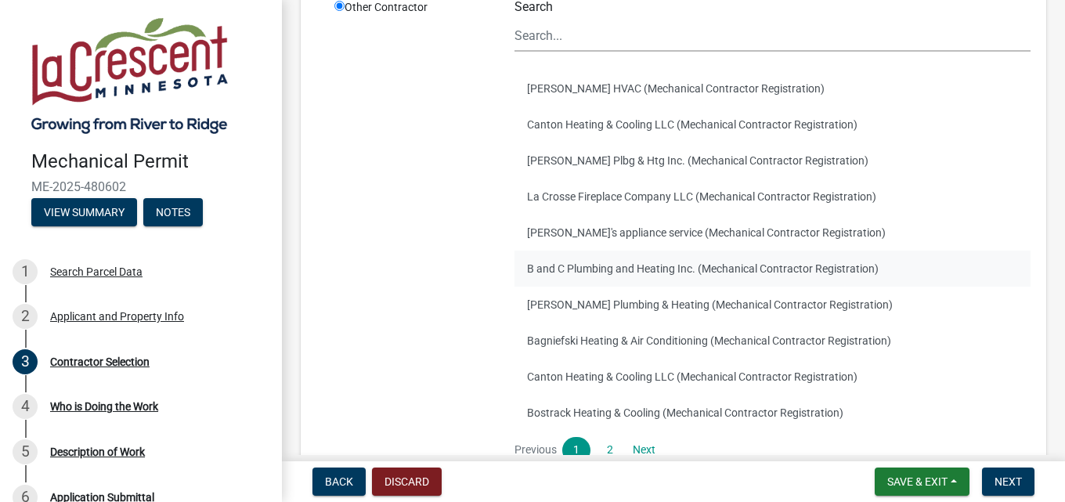
scroll to position [235, 0]
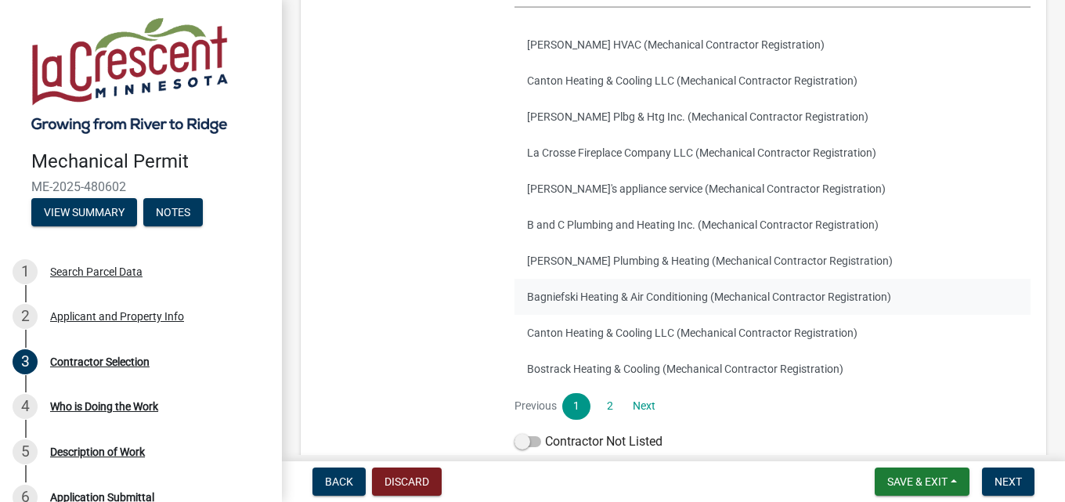
click at [569, 293] on button "Bagniefski Heating & Air Conditioning (Mechanical Contractor Registration)" at bounding box center [773, 297] width 516 height 36
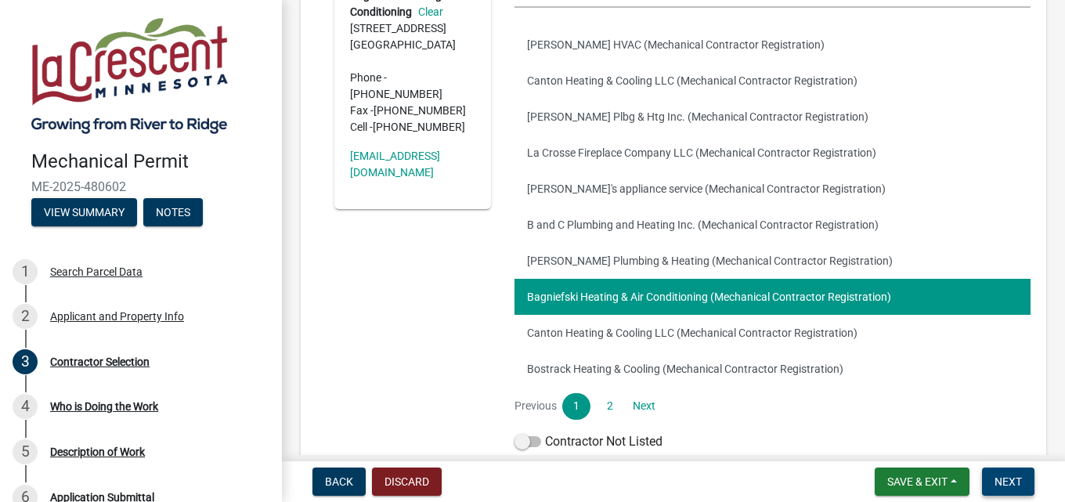
click at [975, 477] on span "Next" at bounding box center [1008, 481] width 27 height 13
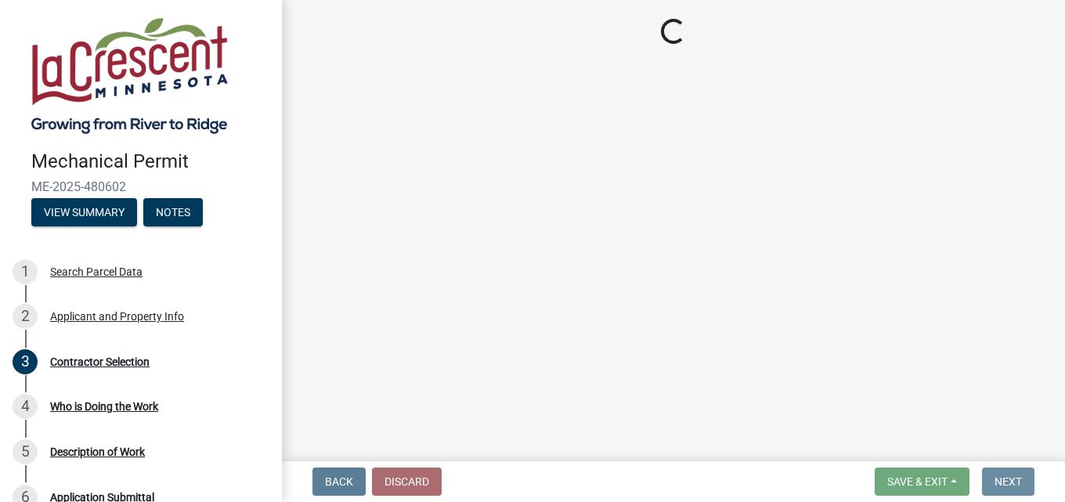
scroll to position [0, 0]
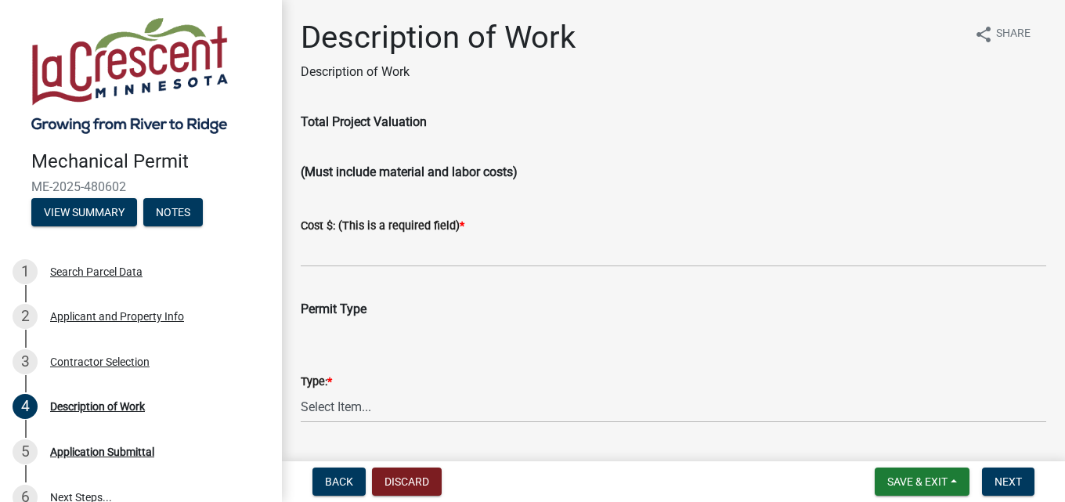
click at [425, 122] on span "Total Project Valuation" at bounding box center [364, 121] width 126 height 15
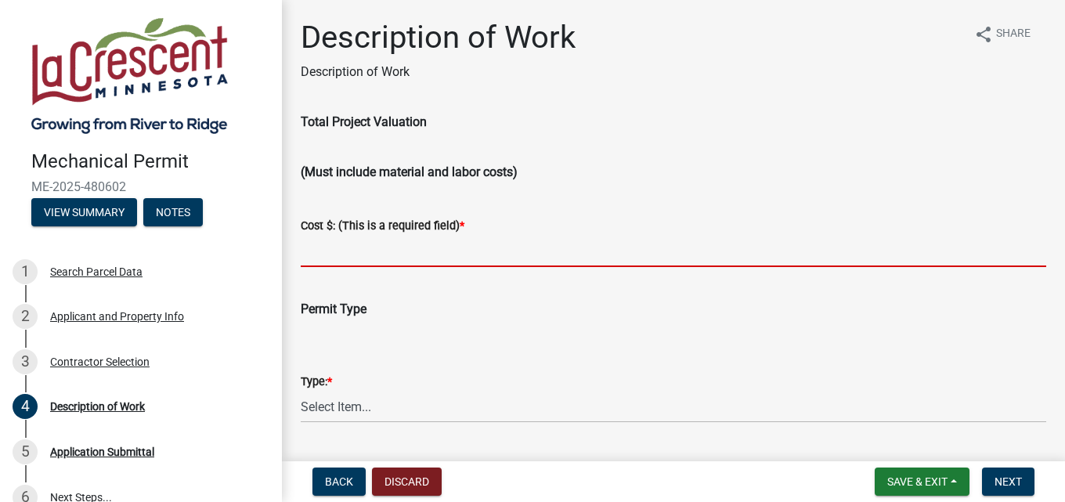
click at [384, 257] on input "text" at bounding box center [674, 251] width 746 height 32
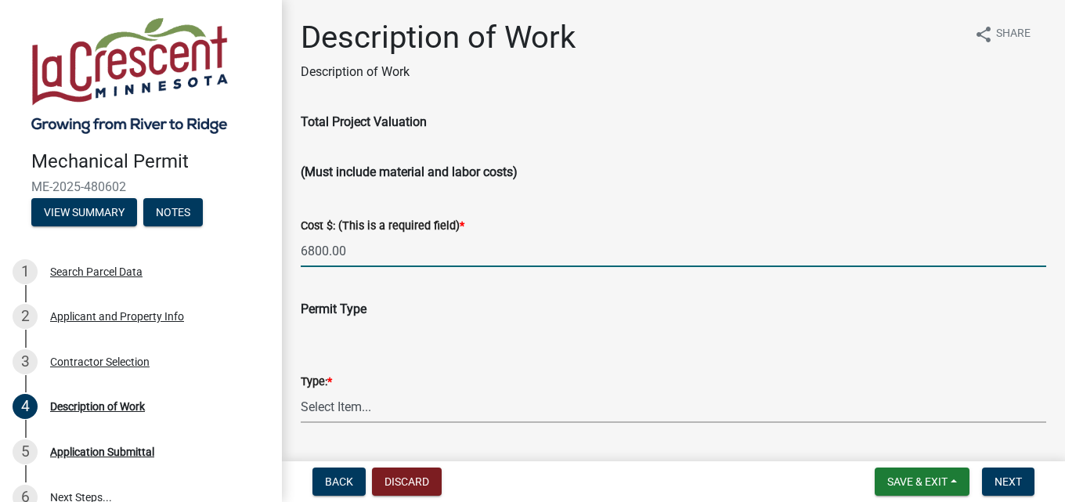
type input "6800"
click at [377, 407] on select "Select Item... Residential Commercial Other (Specify)" at bounding box center [674, 407] width 746 height 32
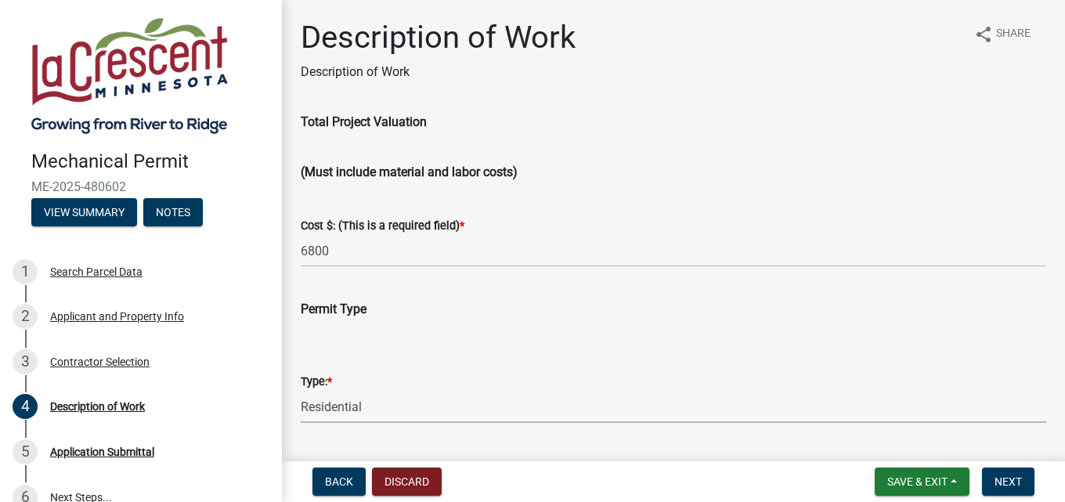
click at [301, 391] on select "Select Item... Residential Commercial Other (Specify)" at bounding box center [674, 407] width 746 height 32
select select "ba376bc7-491f-4e2f-afbb-da92a65d87cf"
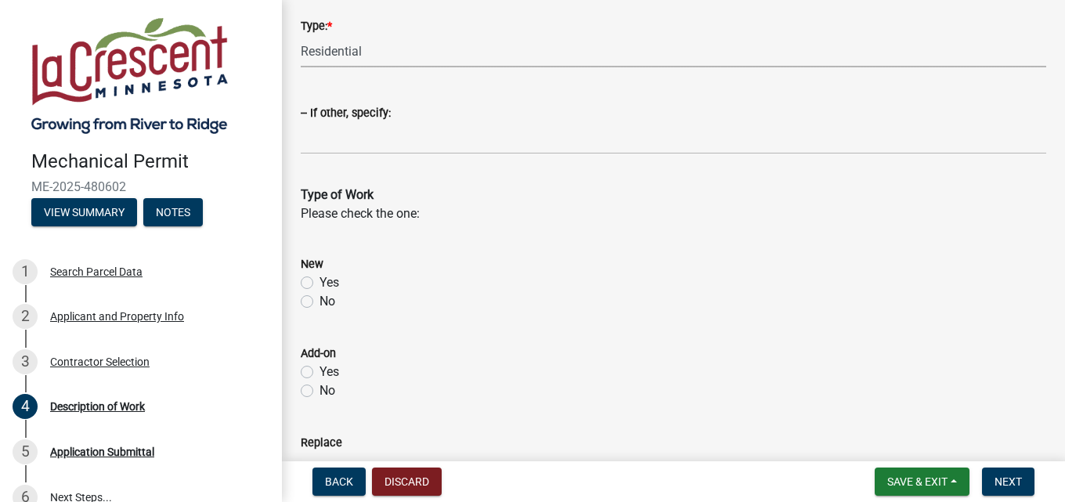
scroll to position [392, 0]
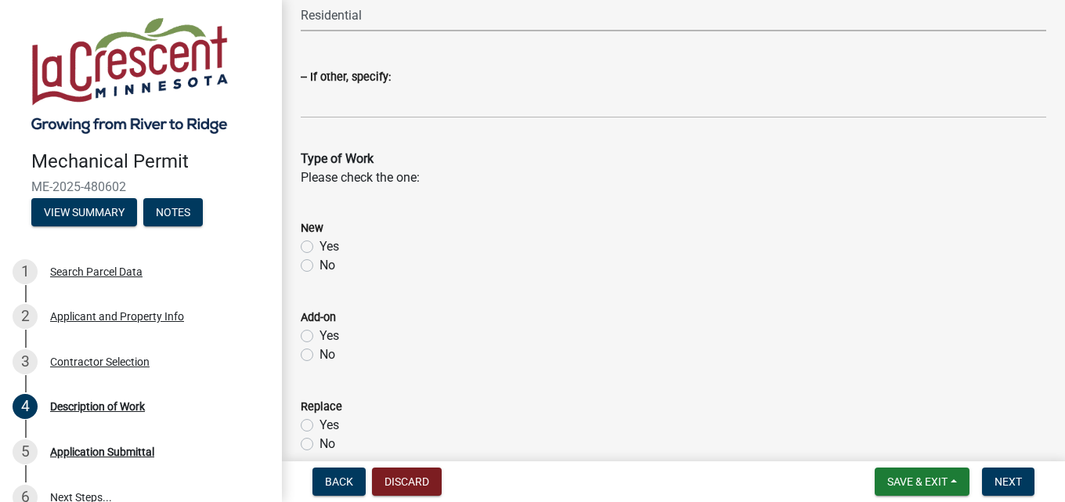
click at [320, 423] on label "Yes" at bounding box center [330, 425] width 20 height 19
click at [320, 423] on input "Yes" at bounding box center [325, 421] width 10 height 10
radio input "true"
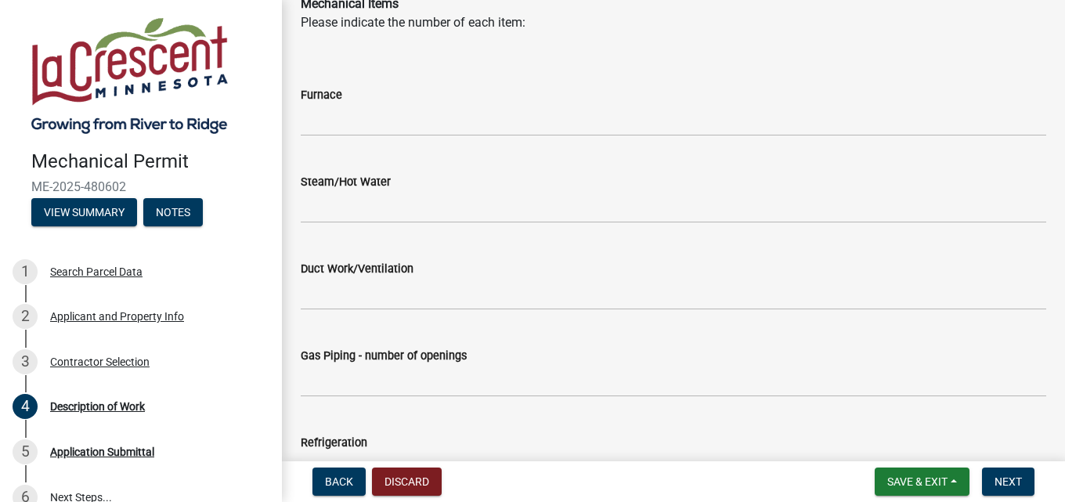
scroll to position [1175, 0]
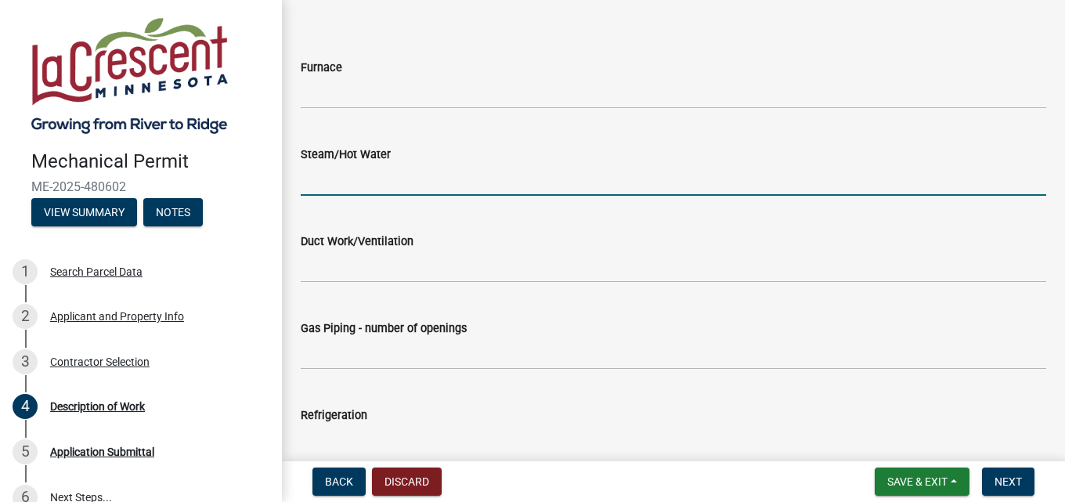
click at [334, 186] on input "text" at bounding box center [674, 180] width 746 height 32
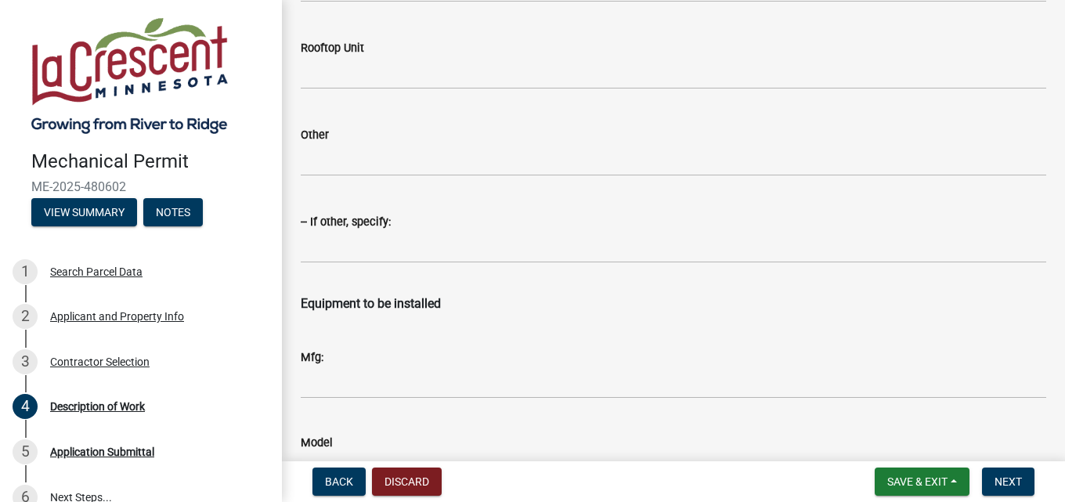
scroll to position [2115, 0]
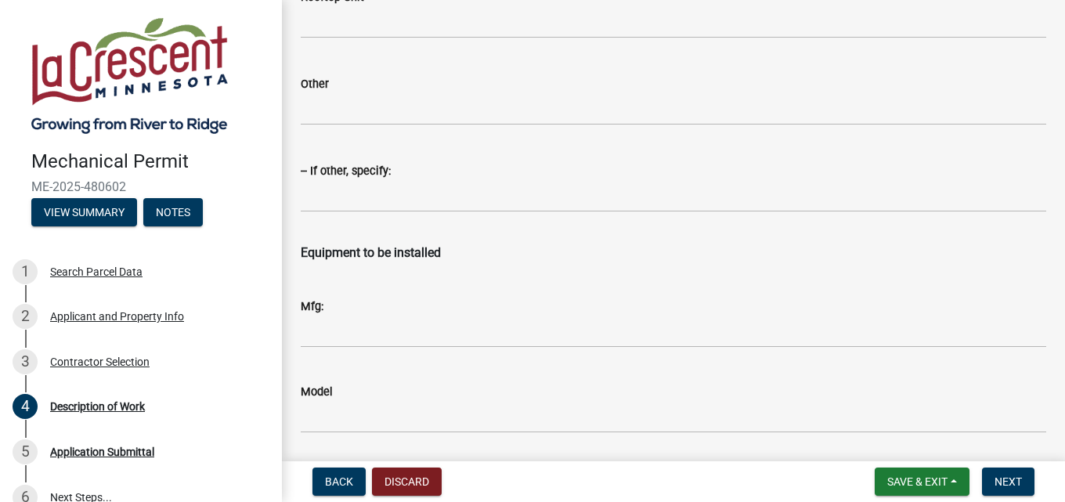
type input "1"
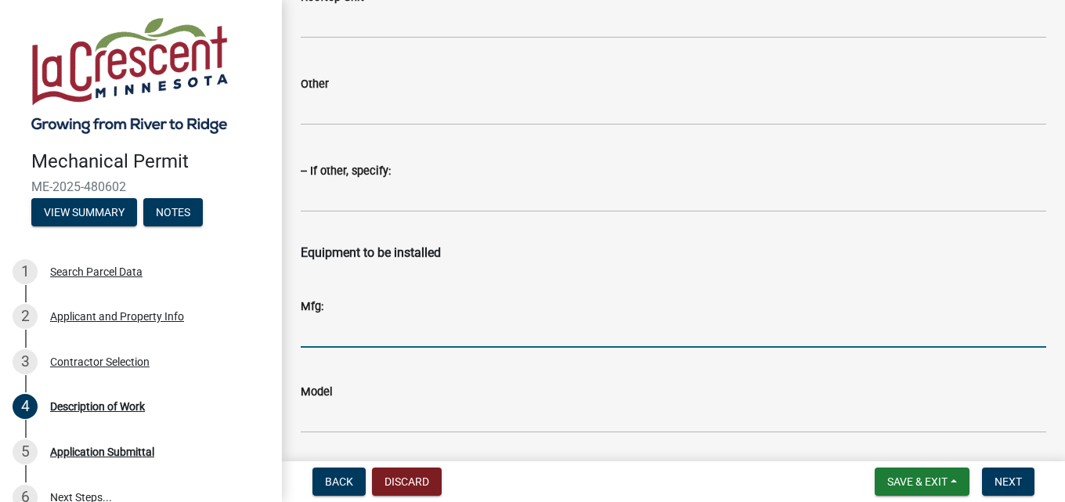
click at [314, 339] on input "Mfg:" at bounding box center [674, 332] width 746 height 32
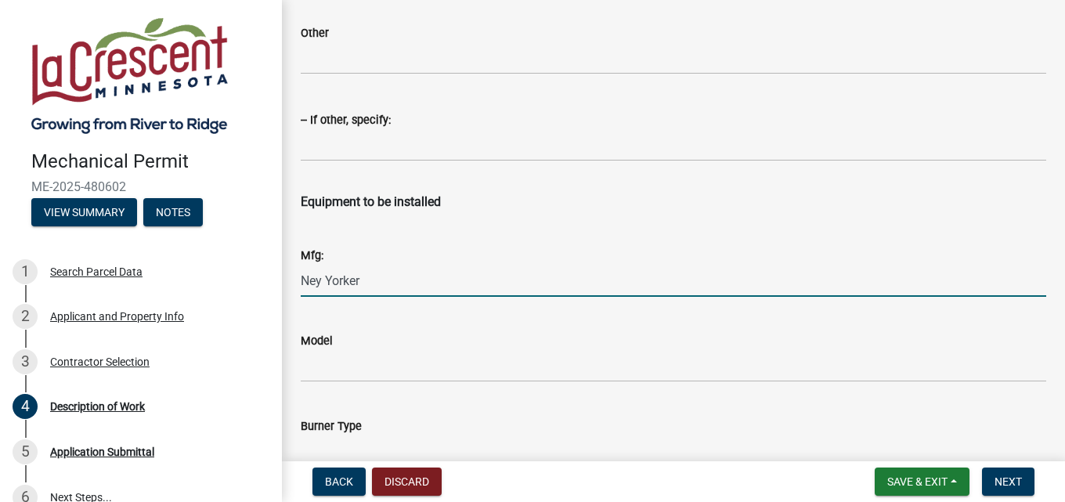
scroll to position [2193, 0]
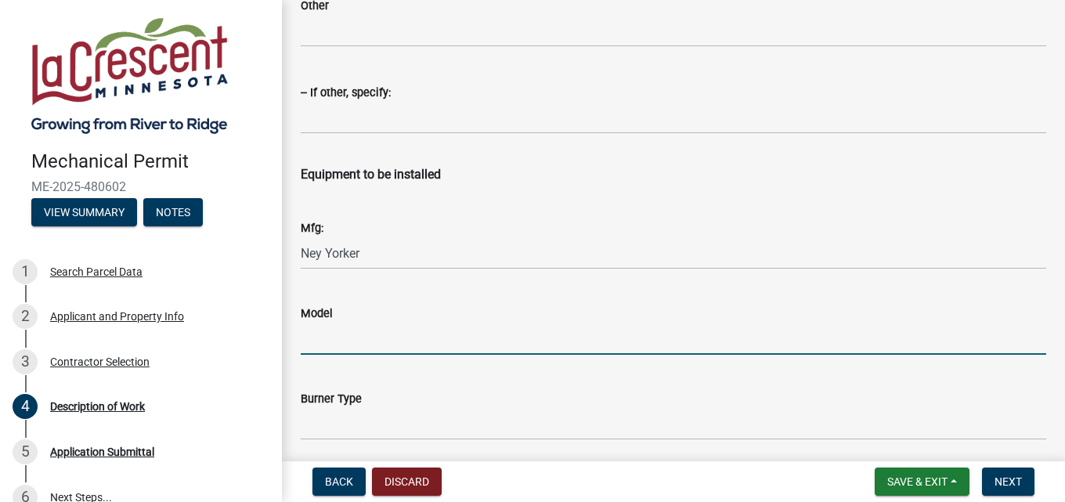
click at [342, 348] on input "Model" at bounding box center [674, 339] width 746 height 32
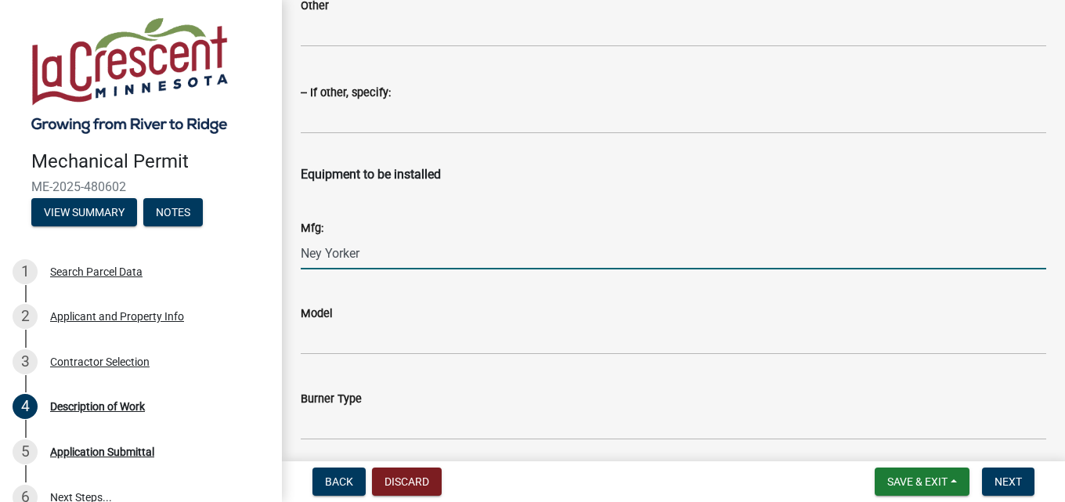
click at [320, 256] on input "Ney Yorker" at bounding box center [674, 253] width 746 height 32
type input "New Yorker"
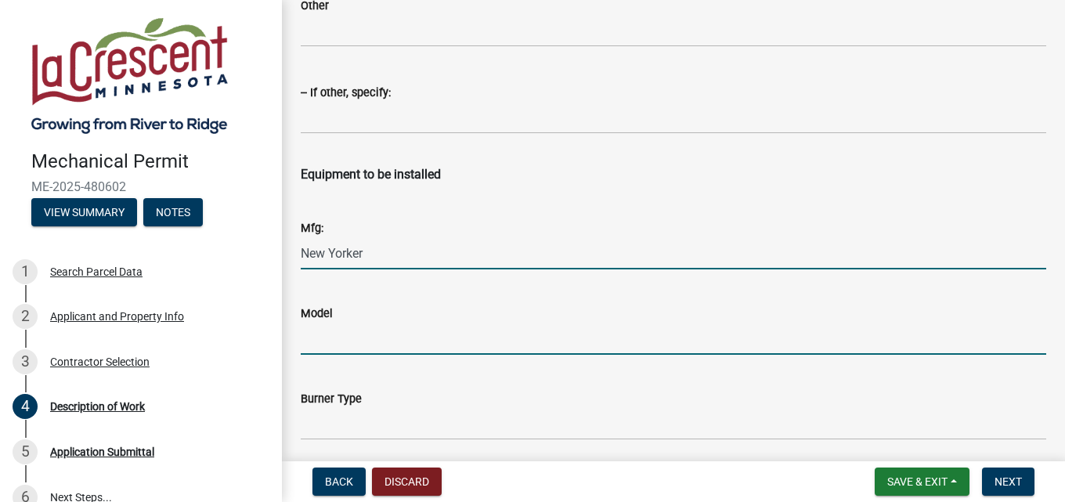
click at [313, 342] on input "Model" at bounding box center [674, 339] width 746 height 32
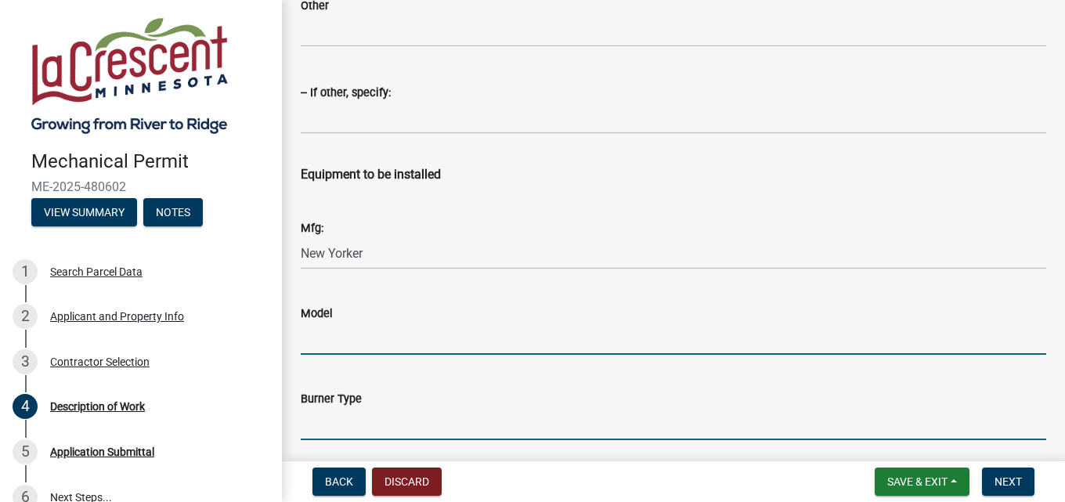
click at [385, 429] on input "Burner Type" at bounding box center [674, 424] width 746 height 32
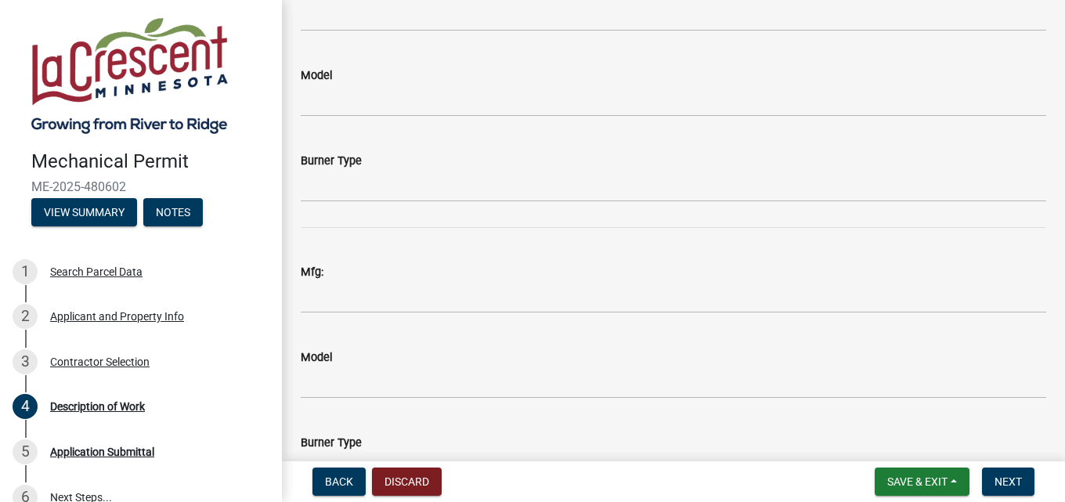
scroll to position [2742, 0]
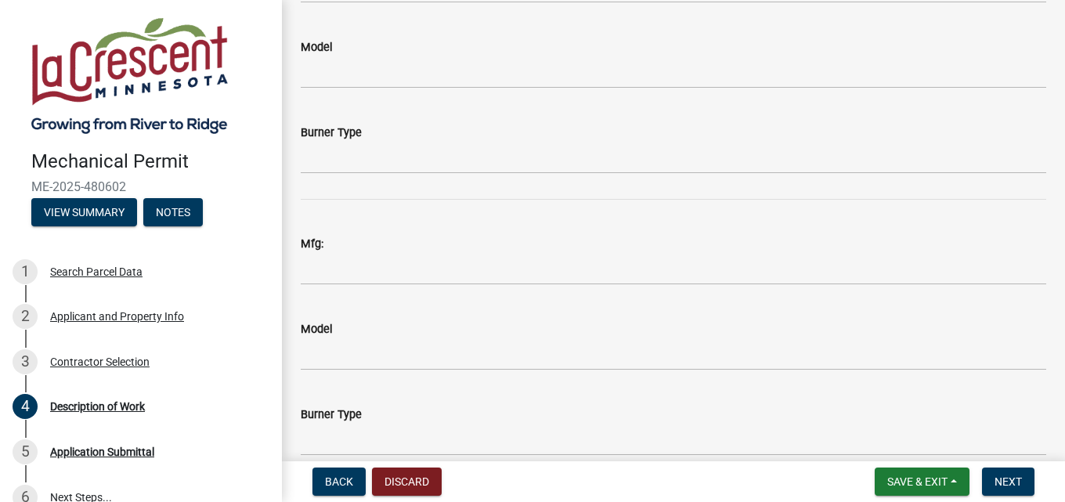
type input "Nat Gas"
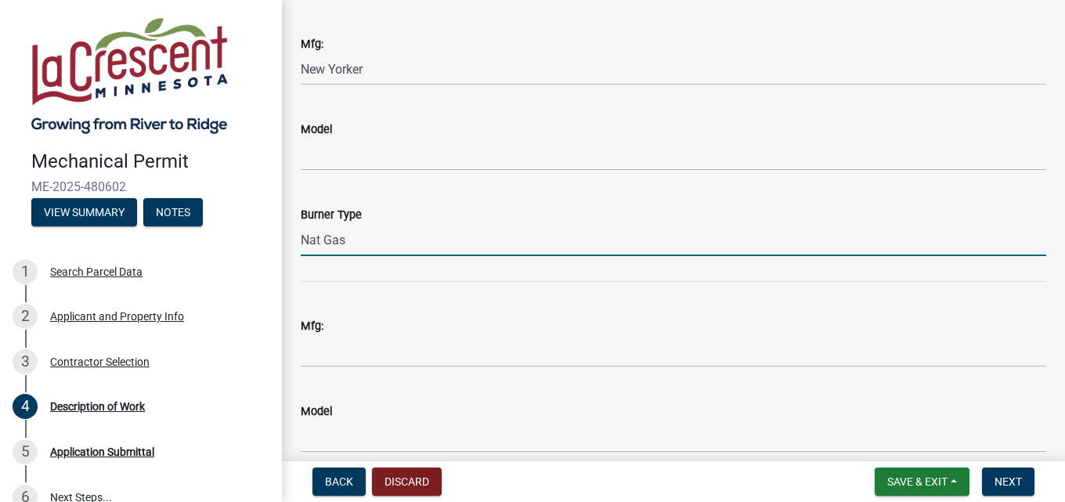
scroll to position [2350, 0]
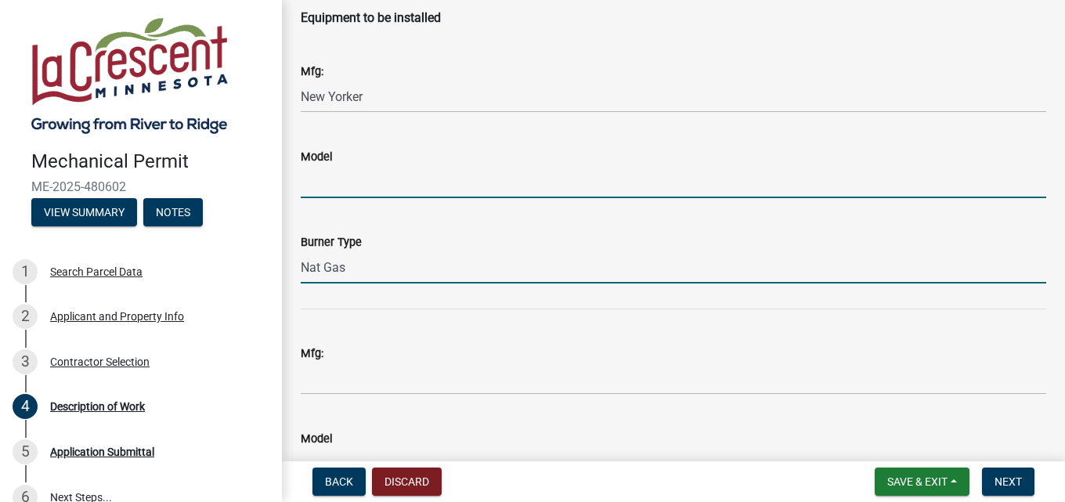
click at [321, 186] on input "Model" at bounding box center [674, 182] width 746 height 32
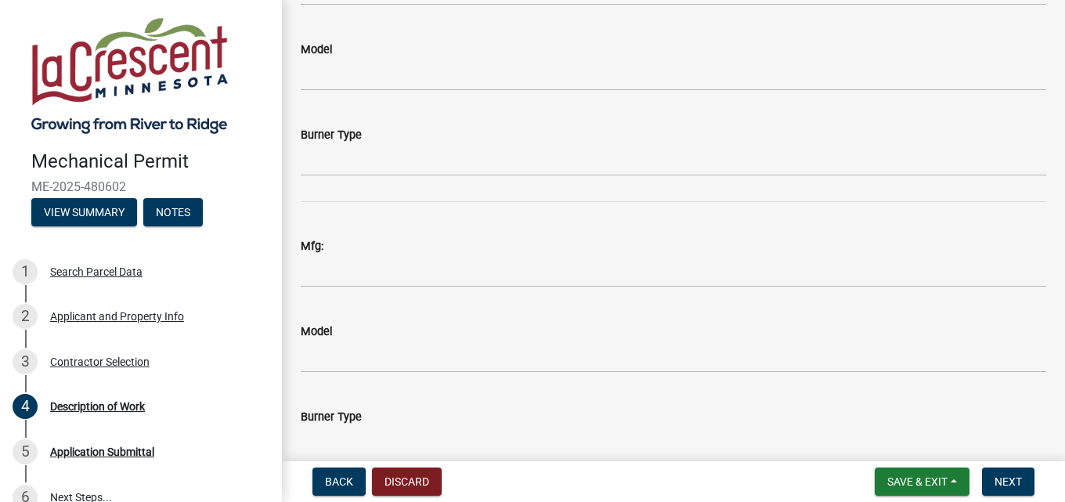
scroll to position [3098, 0]
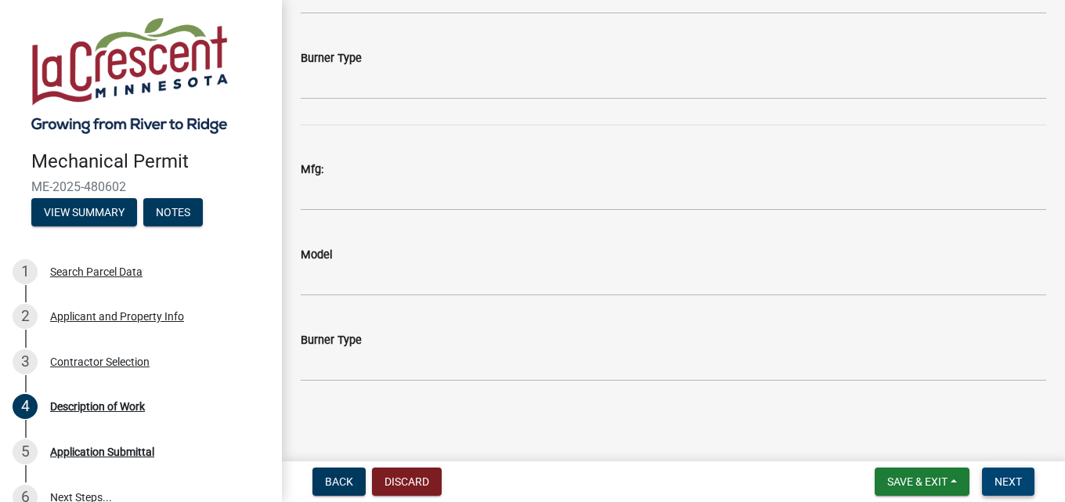
type input "CG30FN-TH"
click at [975, 486] on span "Next" at bounding box center [1008, 481] width 27 height 13
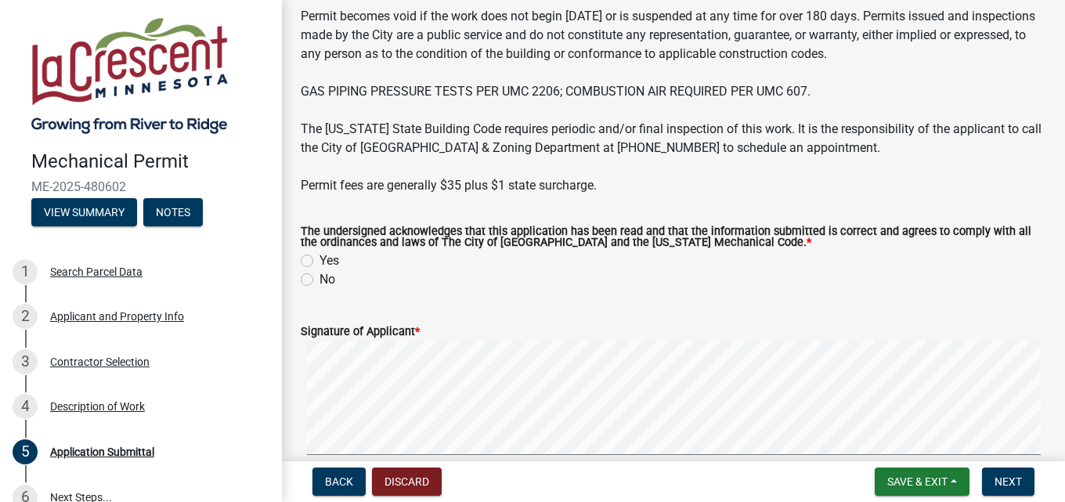
scroll to position [157, 0]
click at [320, 258] on label "Yes" at bounding box center [330, 260] width 20 height 19
click at [320, 258] on input "Yes" at bounding box center [325, 256] width 10 height 10
radio input "true"
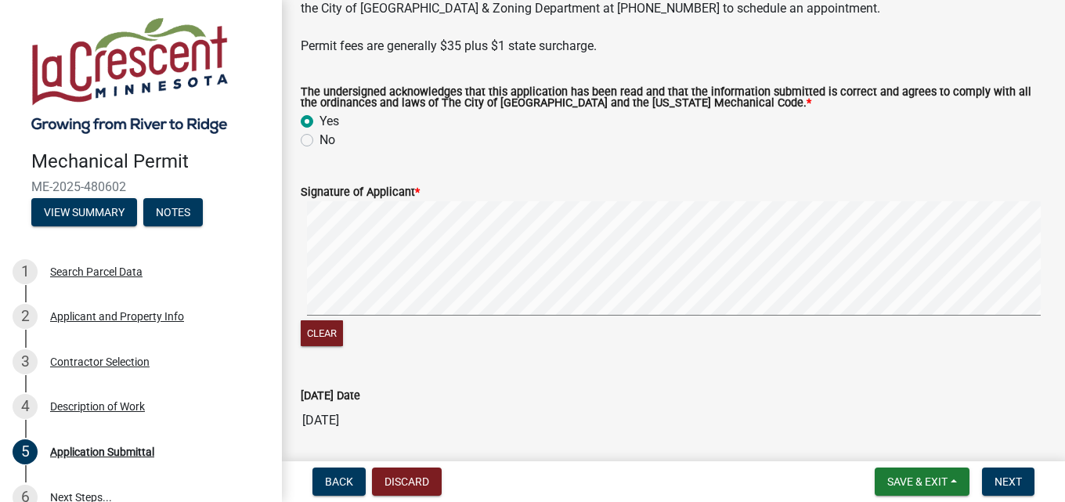
scroll to position [313, 0]
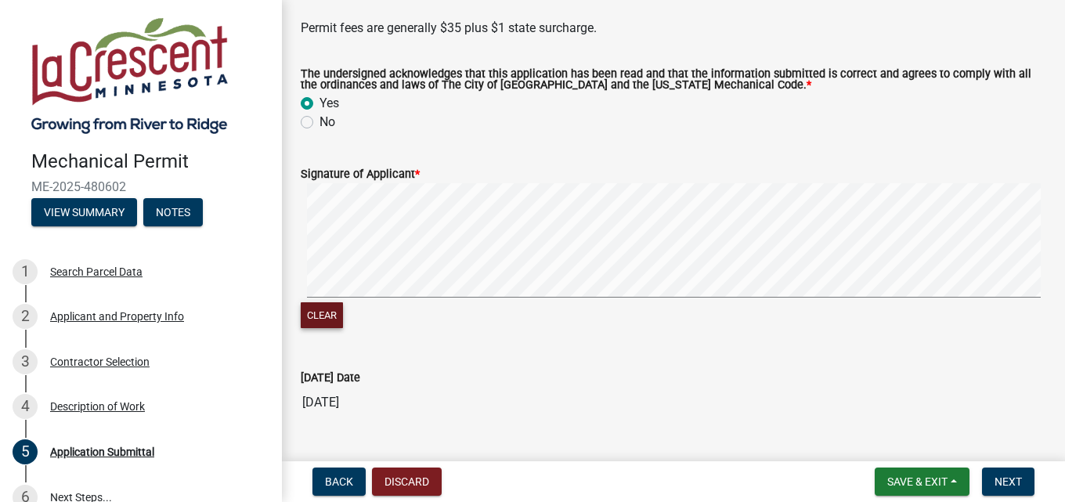
click at [320, 316] on button "Clear" at bounding box center [322, 315] width 42 height 26
click at [642, 299] on signature-pad at bounding box center [674, 242] width 746 height 119
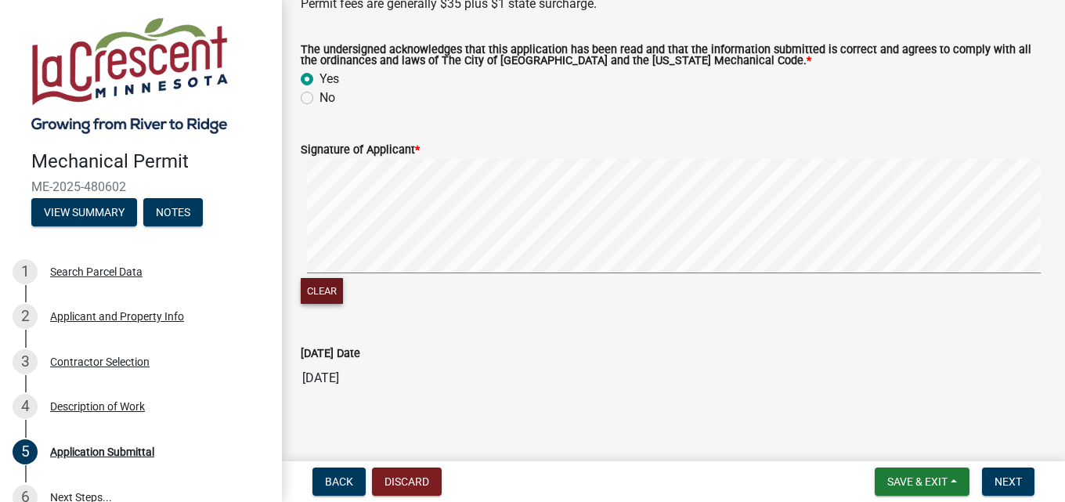
scroll to position [351, 0]
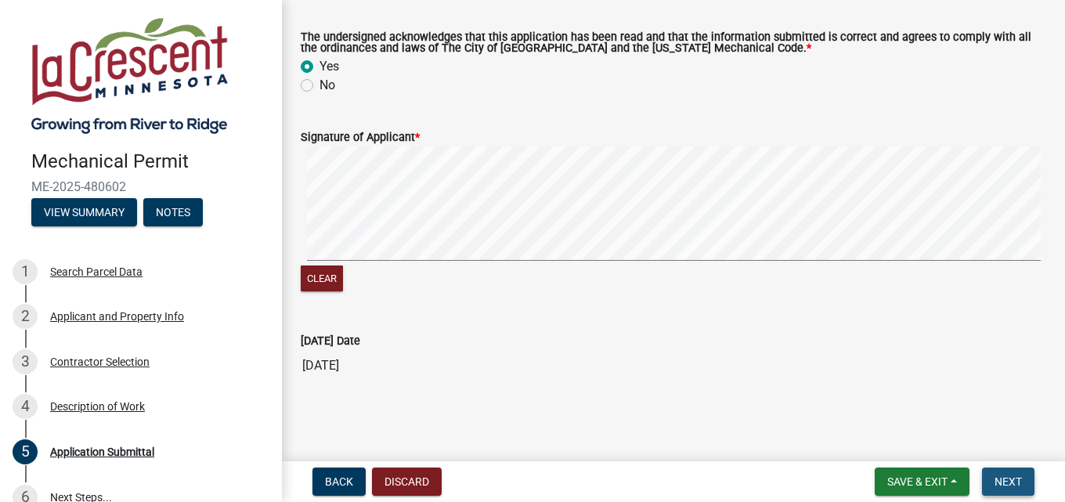
click at [975, 483] on button "Next" at bounding box center [1008, 482] width 52 height 28
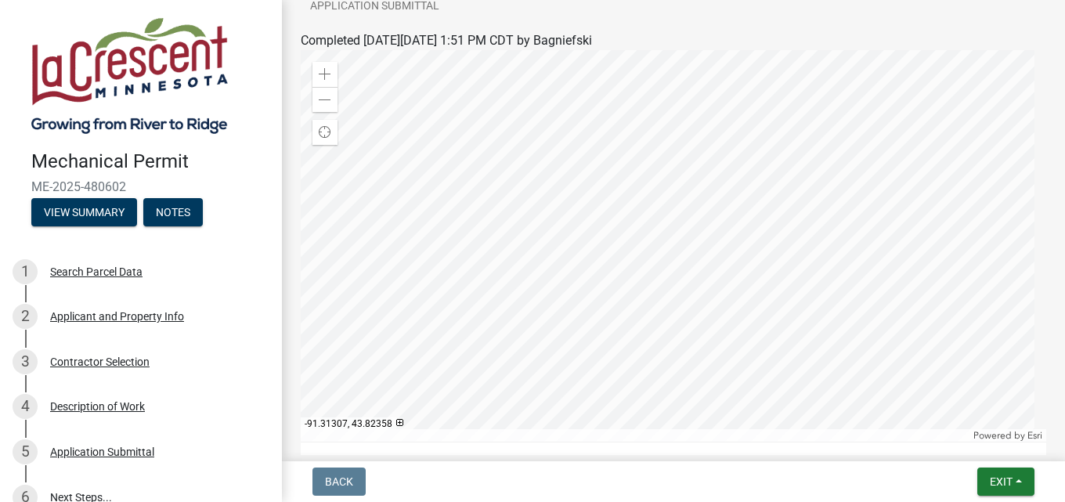
scroll to position [342, 0]
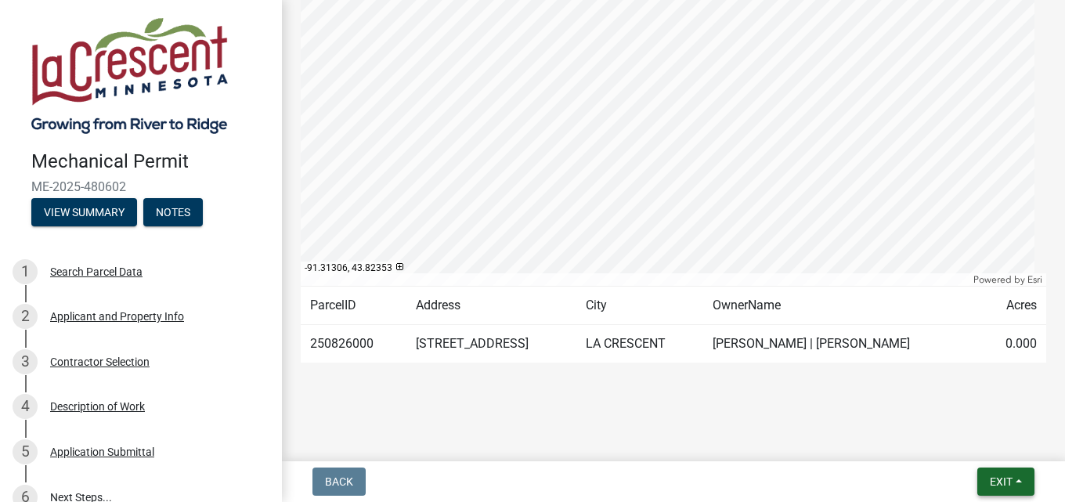
click at [975, 492] on button "Exit" at bounding box center [1006, 482] width 57 height 28
click at [964, 436] on button "Save & Exit" at bounding box center [971, 441] width 125 height 38
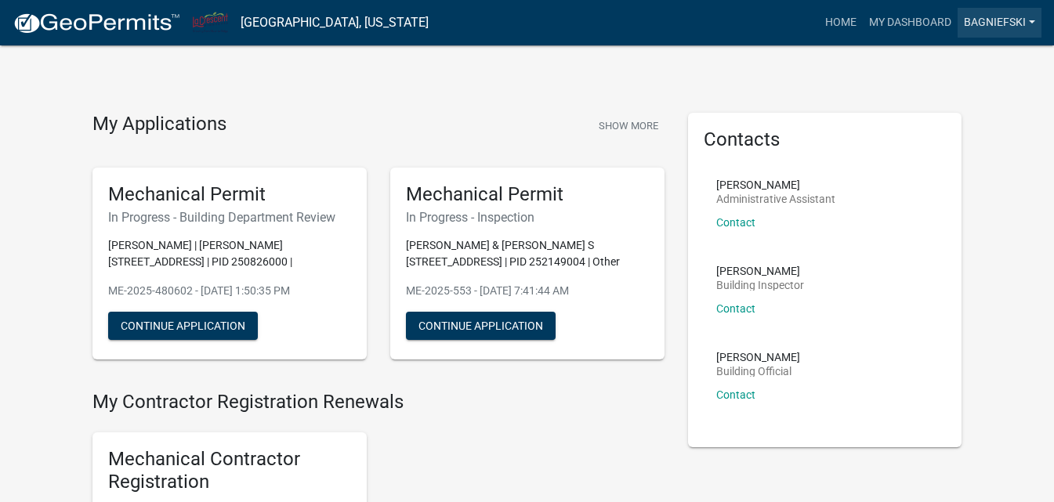
click at [975, 16] on link "Bagniefski" at bounding box center [999, 23] width 84 height 30
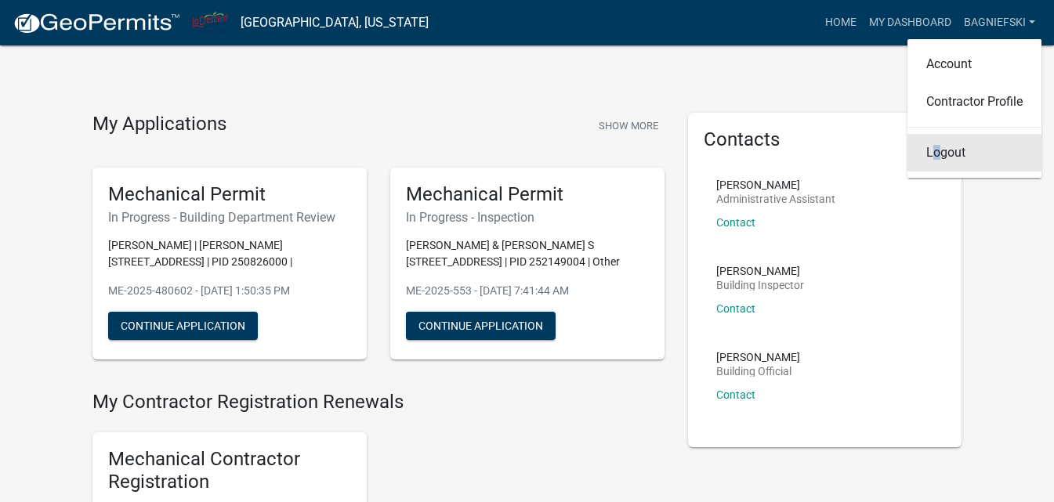
drag, startPoint x: 935, startPoint y: 157, endPoint x: 932, endPoint y: 168, distance: 12.2
click at [935, 157] on link "Logout" at bounding box center [974, 153] width 134 height 38
